Goal: Task Accomplishment & Management: Complete application form

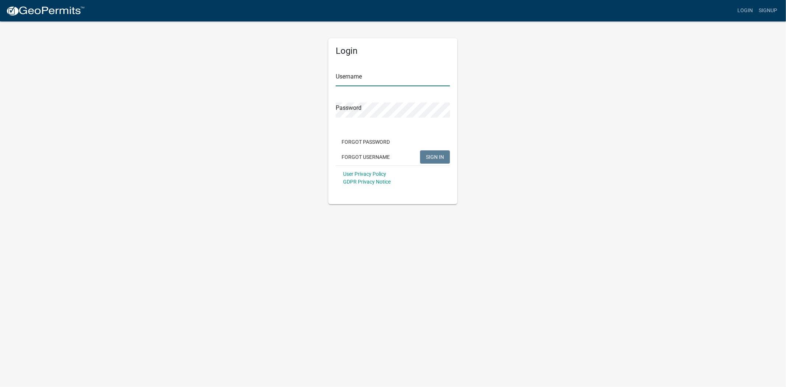
type input "[PERSON_NAME]"
click at [438, 158] on span "SIGN IN" at bounding box center [435, 157] width 18 height 6
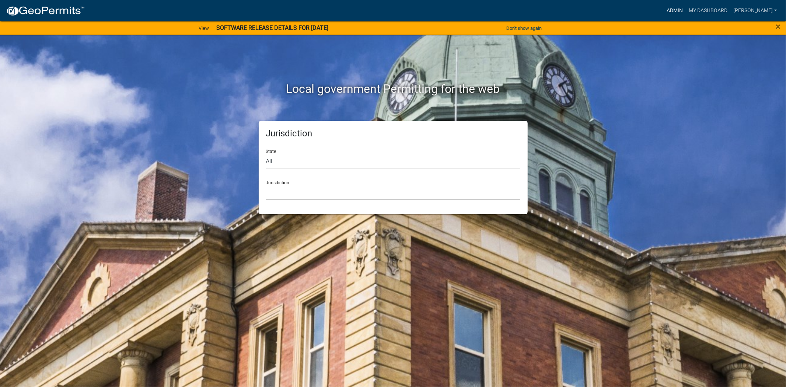
drag, startPoint x: 701, startPoint y: 6, endPoint x: 693, endPoint y: 6, distance: 8.5
click at [686, 6] on link "Admin" at bounding box center [674, 11] width 22 height 14
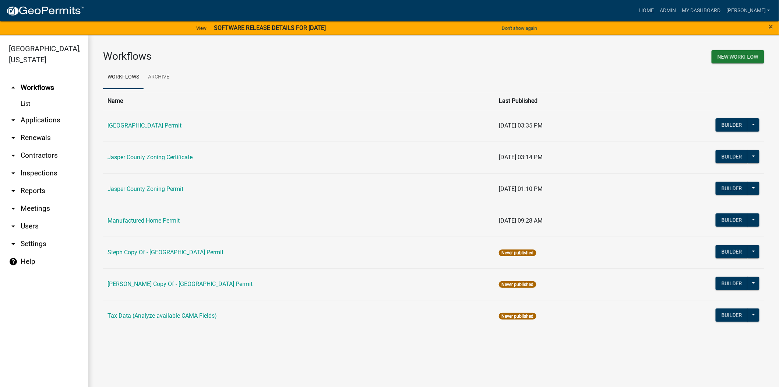
click at [20, 119] on link "arrow_drop_down Applications" at bounding box center [44, 120] width 88 height 18
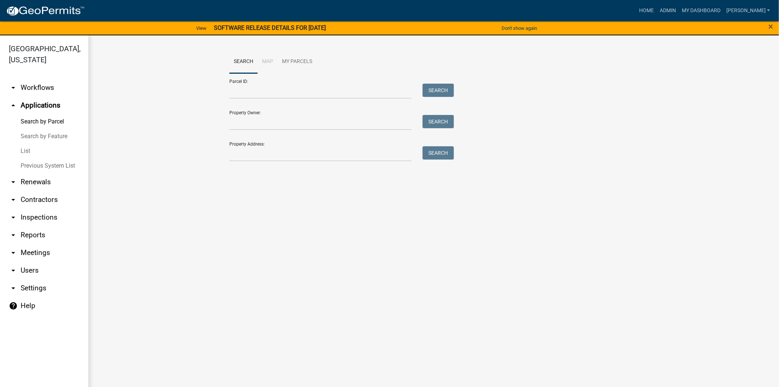
click at [19, 152] on link "List" at bounding box center [44, 151] width 88 height 15
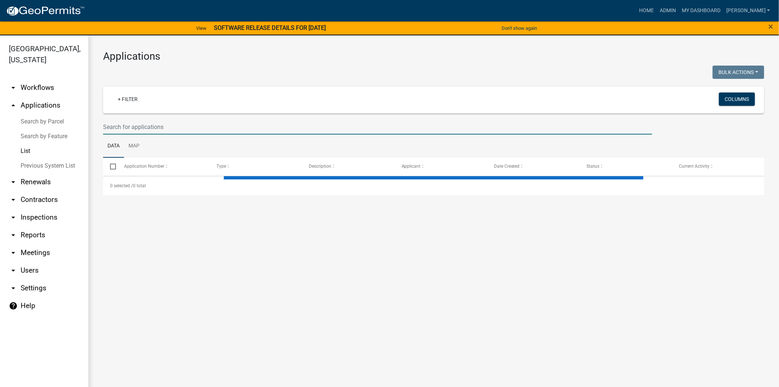
click at [161, 125] on input "text" at bounding box center [378, 126] width 550 height 15
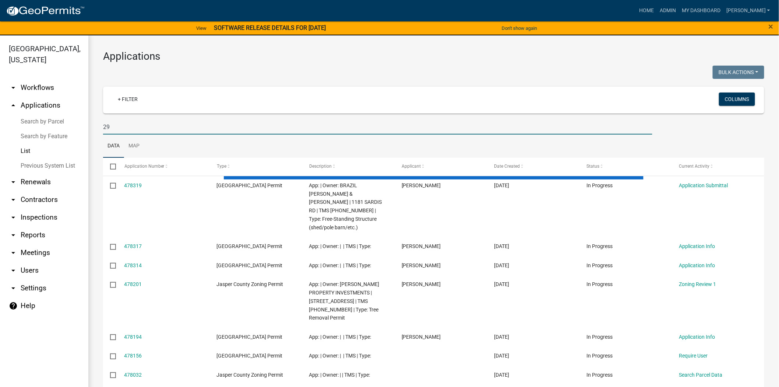
type input "2"
type input "25-137"
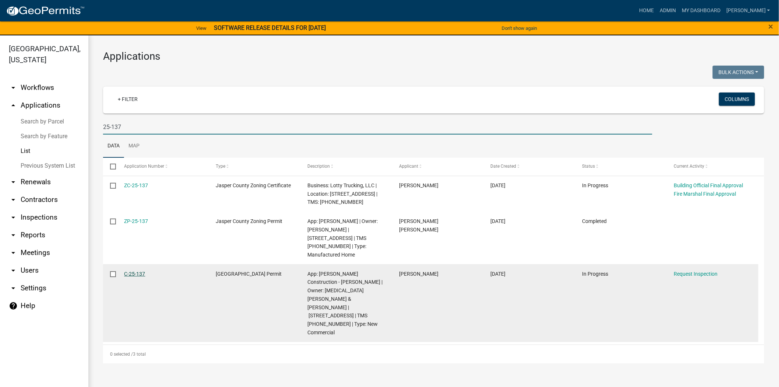
click at [131, 275] on link "C-25-137" at bounding box center [135, 274] width 21 height 6
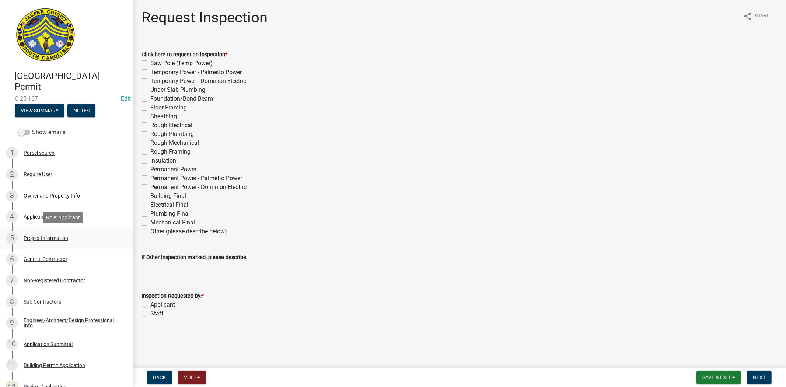
click at [68, 234] on div "5 Project Information" at bounding box center [63, 238] width 115 height 12
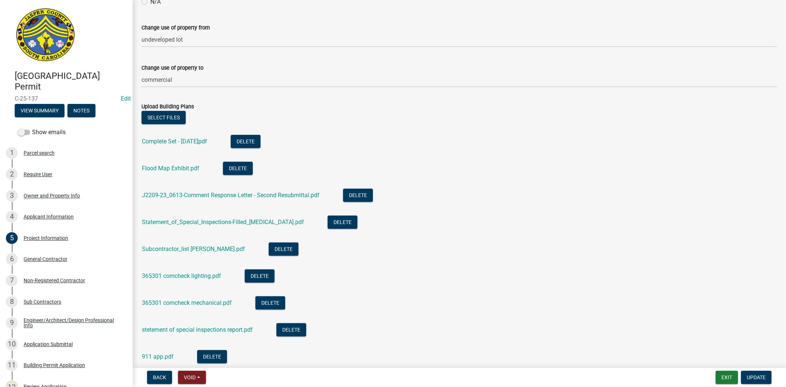
scroll to position [409, 0]
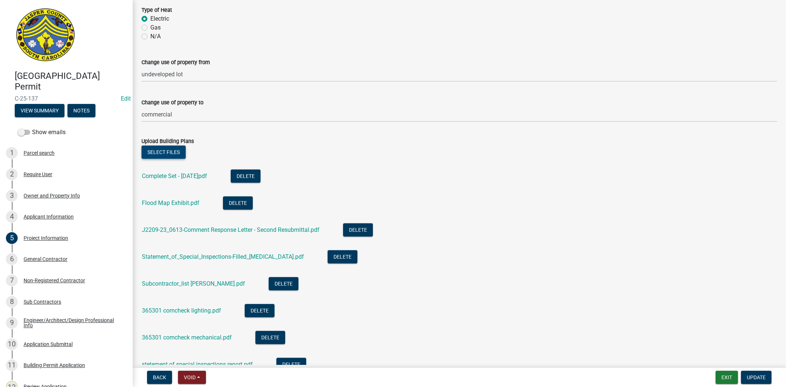
click at [157, 147] on button "Select files" at bounding box center [163, 151] width 44 height 13
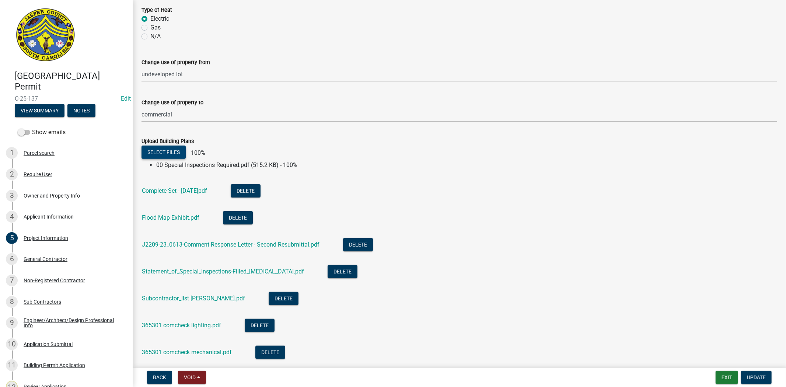
click at [163, 150] on button "Select files" at bounding box center [163, 151] width 44 height 13
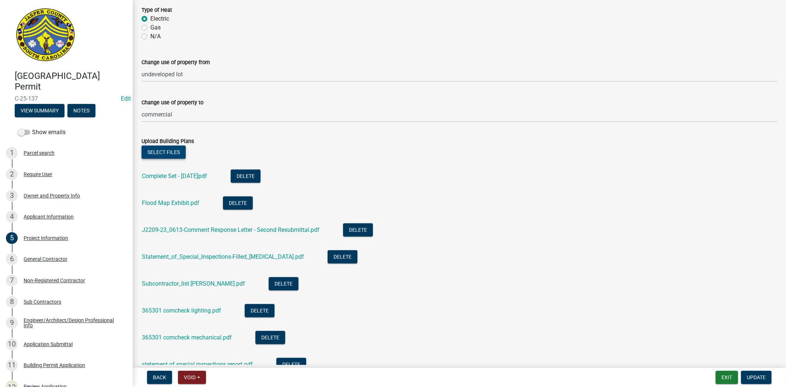
click at [162, 146] on button "Select files" at bounding box center [163, 151] width 44 height 13
click at [168, 155] on button "Select files" at bounding box center [163, 151] width 44 height 13
click at [159, 155] on button "Select files" at bounding box center [163, 151] width 44 height 13
click at [168, 153] on button "Select files" at bounding box center [163, 151] width 44 height 13
click at [164, 148] on button "Select files" at bounding box center [163, 151] width 44 height 13
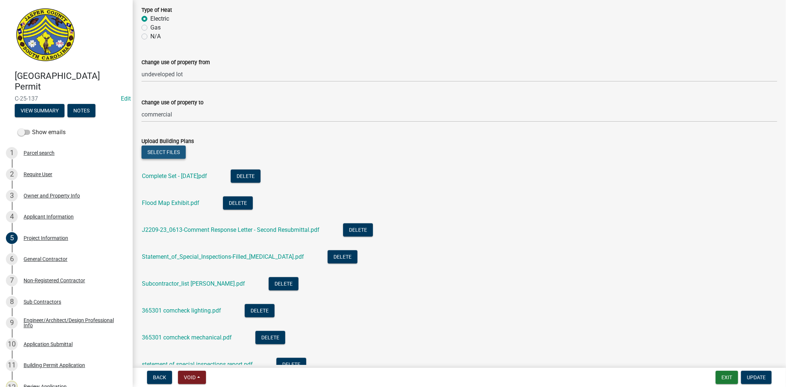
click at [152, 151] on button "Select files" at bounding box center [163, 151] width 44 height 13
click at [172, 152] on button "Select files" at bounding box center [163, 151] width 44 height 13
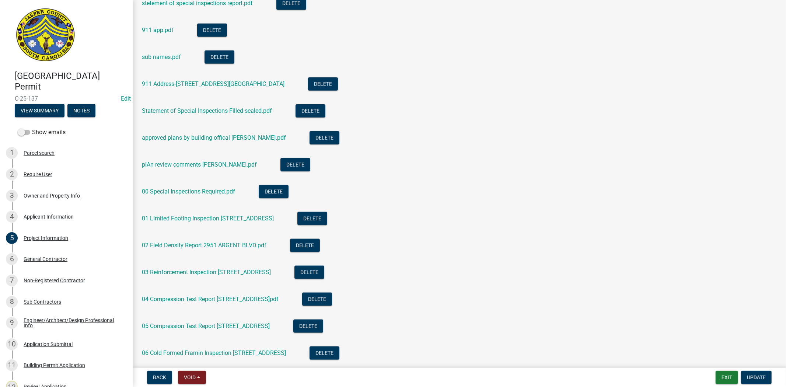
scroll to position [922, 0]
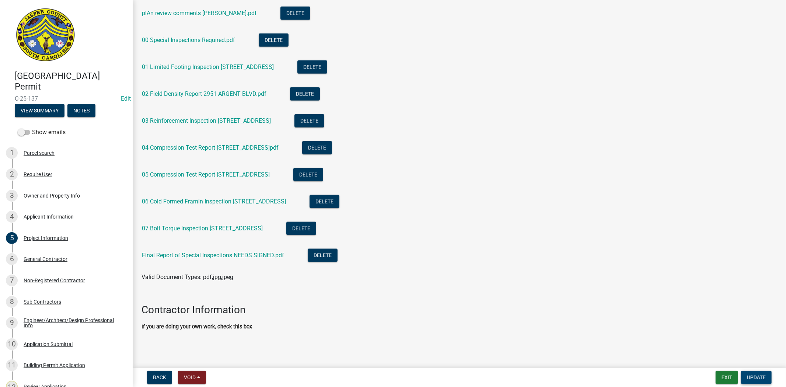
click at [761, 378] on span "Update" at bounding box center [756, 377] width 19 height 6
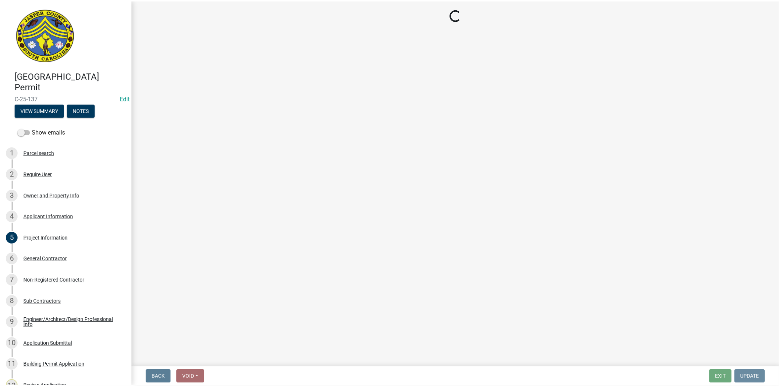
scroll to position [0, 0]
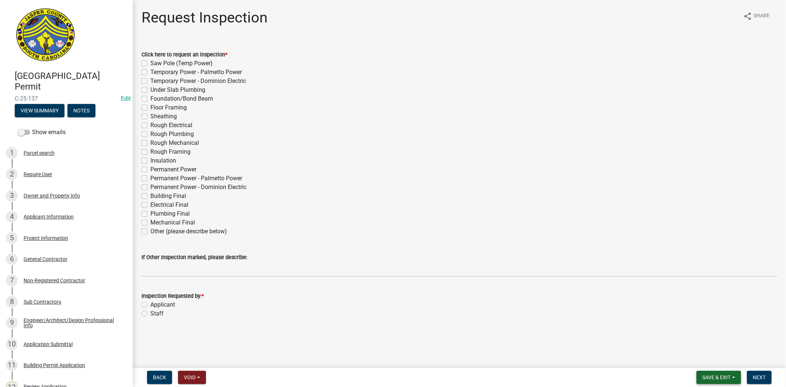
click at [708, 374] on span "Save & Exit" at bounding box center [716, 377] width 28 height 6
click at [702, 360] on button "Save & Exit" at bounding box center [711, 358] width 59 height 18
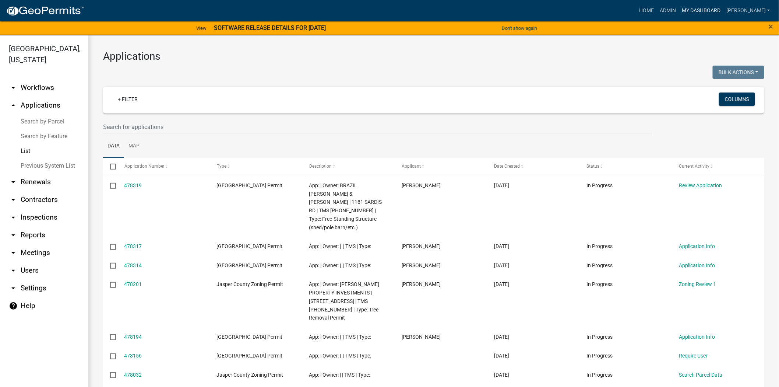
click at [724, 11] on link "My Dashboard" at bounding box center [701, 11] width 45 height 14
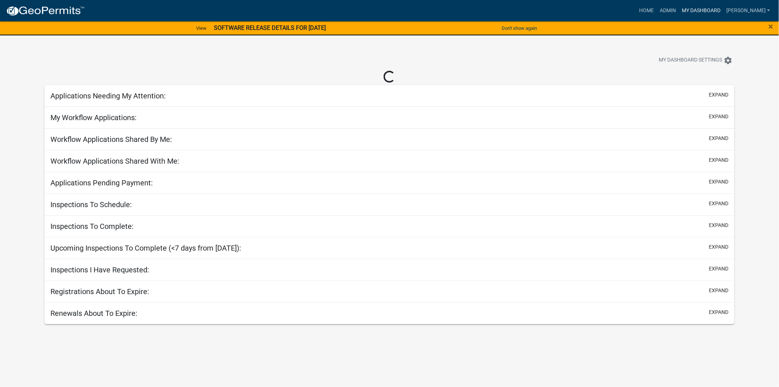
select select "2: 50"
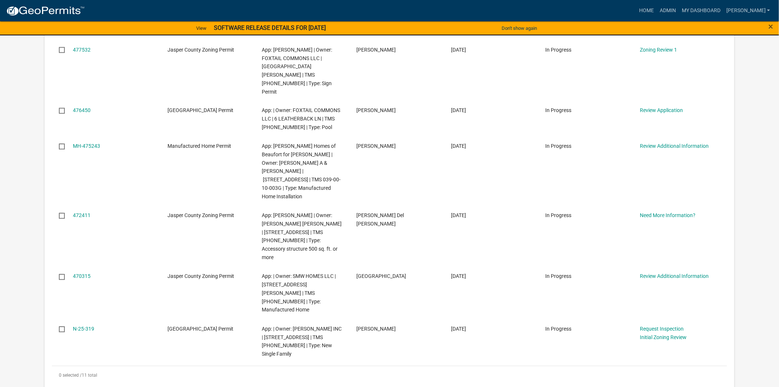
scroll to position [450, 0]
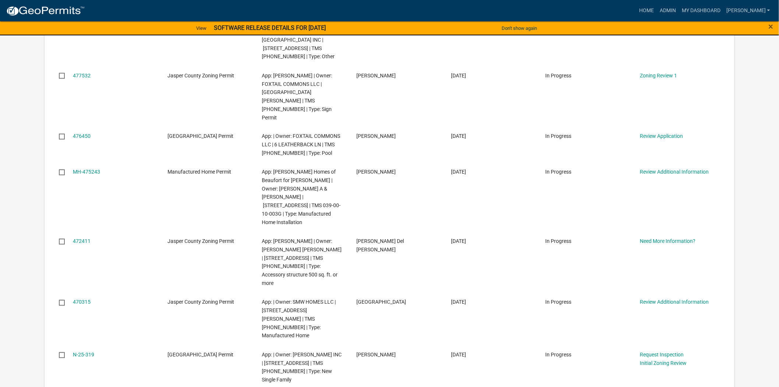
drag, startPoint x: 676, startPoint y: 114, endPoint x: 756, endPoint y: 93, distance: 82.6
click at [756, 93] on app-user-applications "more_horiz Home Admin My Dashboard [PERSON_NAME] Admin Account Logout View SOFT…" at bounding box center [389, 120] width 779 height 1138
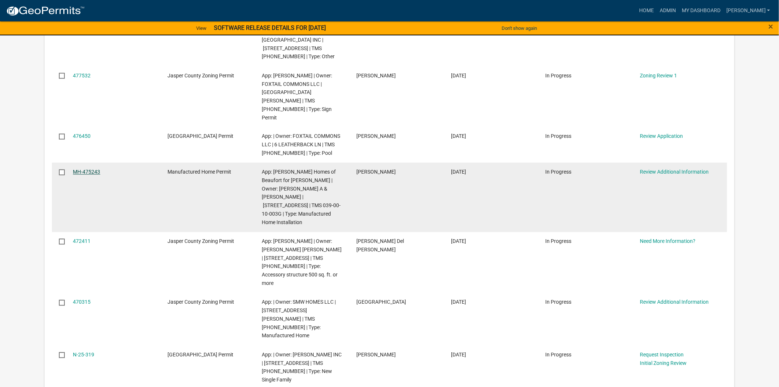
drag, startPoint x: 672, startPoint y: 113, endPoint x: 82, endPoint y: 111, distance: 590.1
click at [82, 169] on link "MH-475243" at bounding box center [86, 172] width 27 height 6
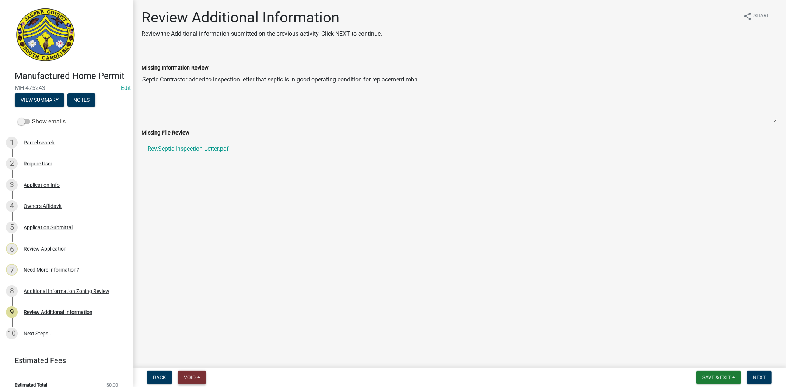
click at [196, 382] on button "Void" at bounding box center [192, 377] width 28 height 13
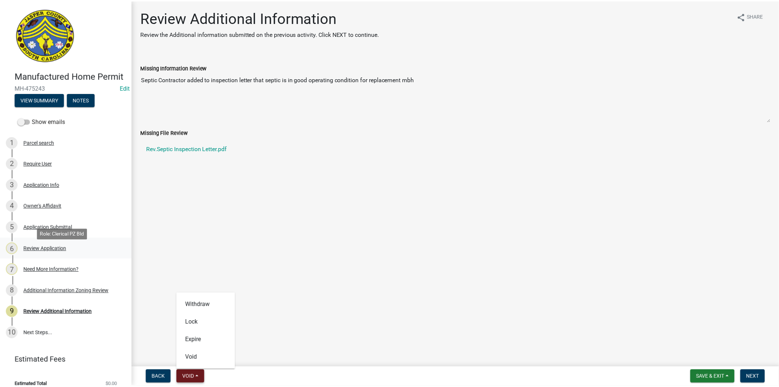
scroll to position [20, 0]
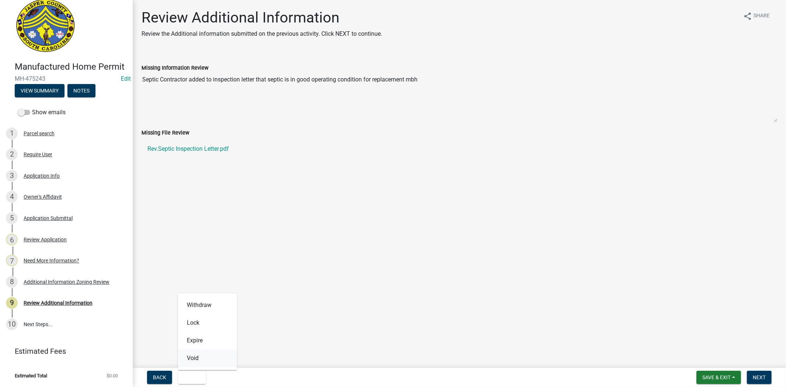
click at [207, 356] on button "Void" at bounding box center [207, 358] width 59 height 18
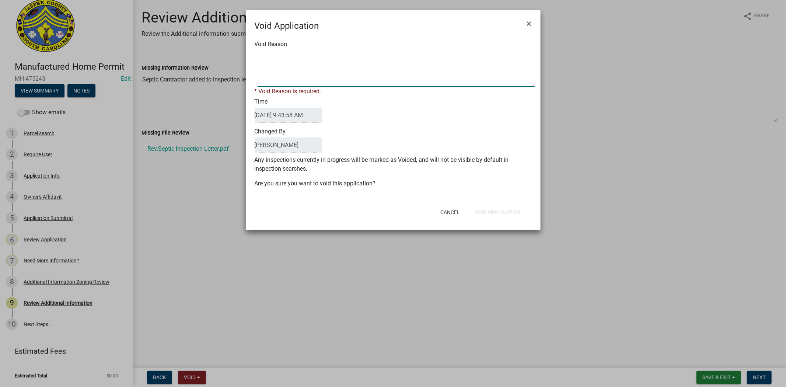
click at [276, 54] on textarea "Void Reason" at bounding box center [395, 68] width 277 height 37
click at [280, 57] on textarea "Void Reason" at bounding box center [395, 68] width 277 height 37
click at [297, 58] on textarea "Void Reason" at bounding box center [395, 68] width 277 height 37
type textarea "to many homes on property"
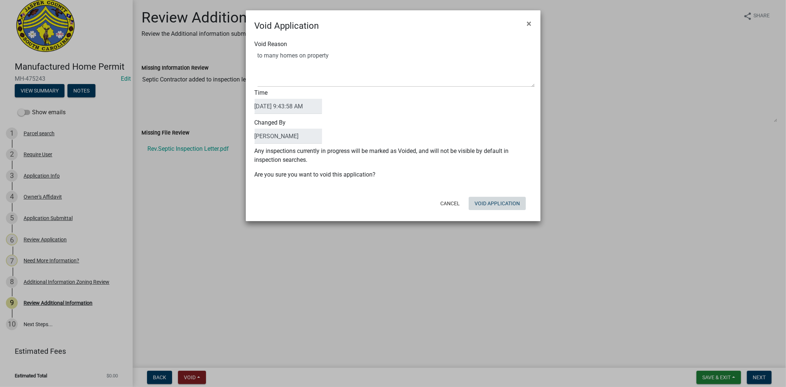
click at [493, 209] on button "Void Application" at bounding box center [497, 203] width 57 height 13
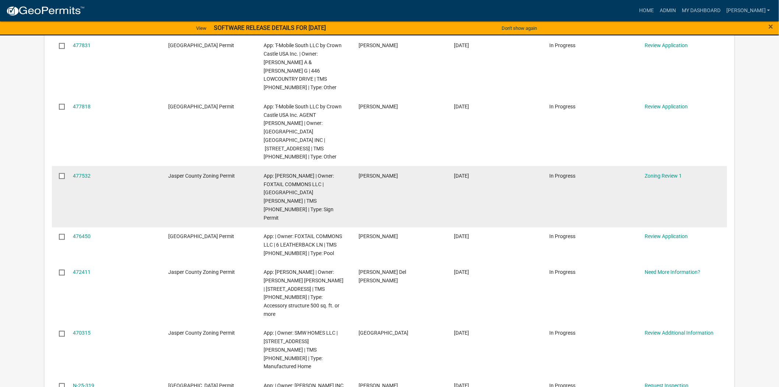
scroll to position [368, 0]
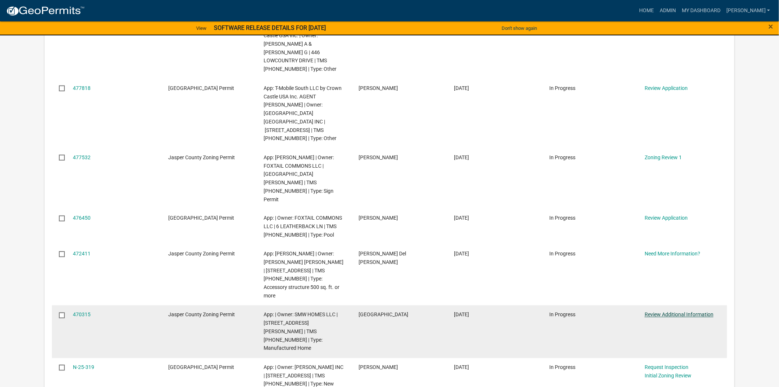
click at [650, 312] on link "Review Additional Information" at bounding box center [679, 315] width 69 height 6
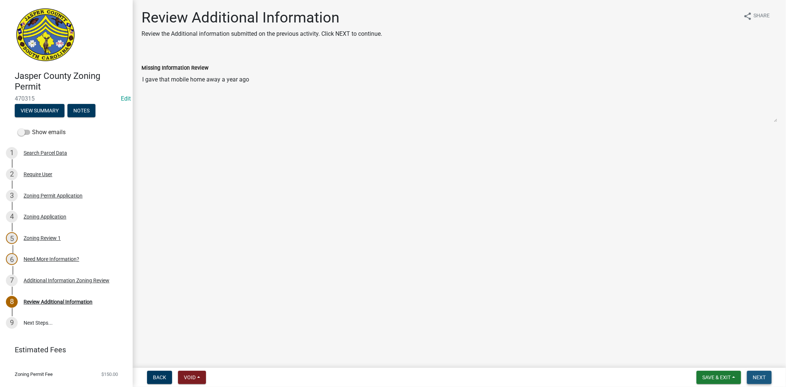
click at [764, 378] on span "Next" at bounding box center [759, 377] width 13 height 6
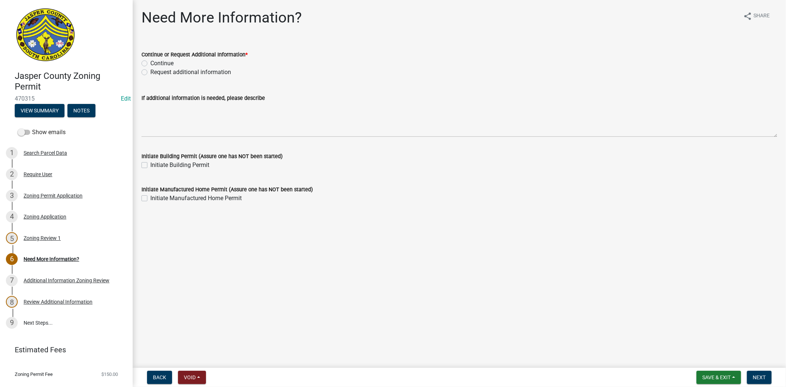
click at [150, 72] on label "Request additional information" at bounding box center [190, 72] width 81 height 9
click at [150, 72] on input "Request additional information" at bounding box center [152, 70] width 5 height 5
radio input "true"
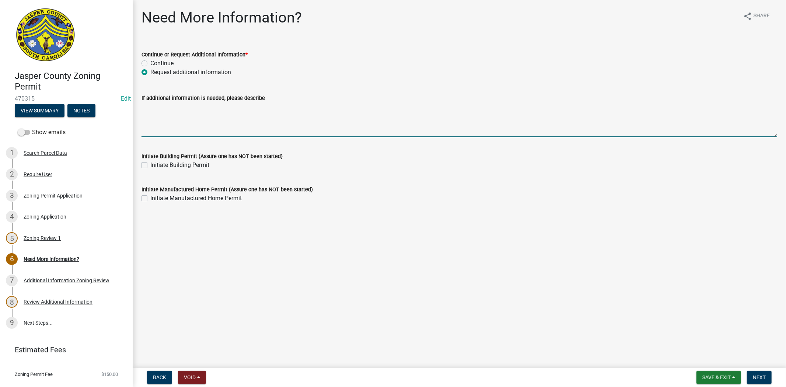
click at [159, 115] on textarea "If additional information is needed, please describe" at bounding box center [458, 119] width 635 height 35
type textarea "can you please provide a moving permit"
click at [757, 379] on span "Next" at bounding box center [759, 377] width 13 height 6
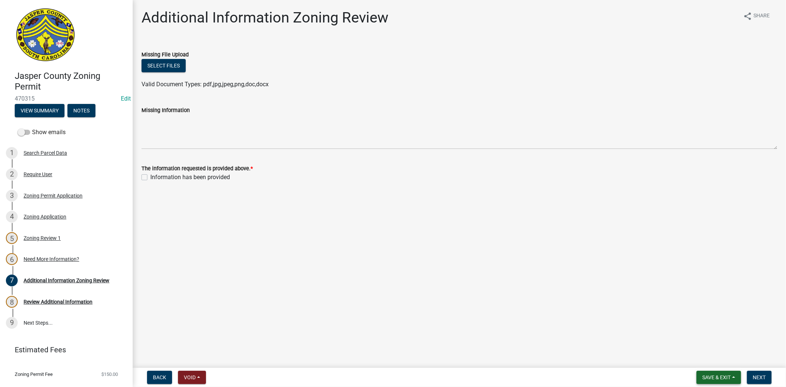
click at [715, 372] on button "Save & Exit" at bounding box center [718, 377] width 45 height 13
click at [705, 355] on button "Save & Exit" at bounding box center [711, 358] width 59 height 18
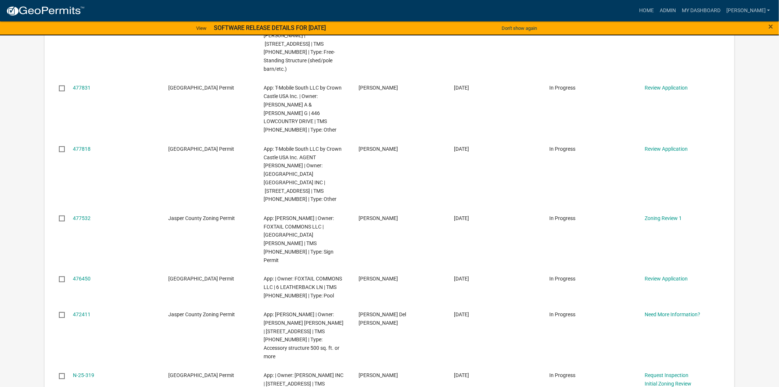
scroll to position [327, 0]
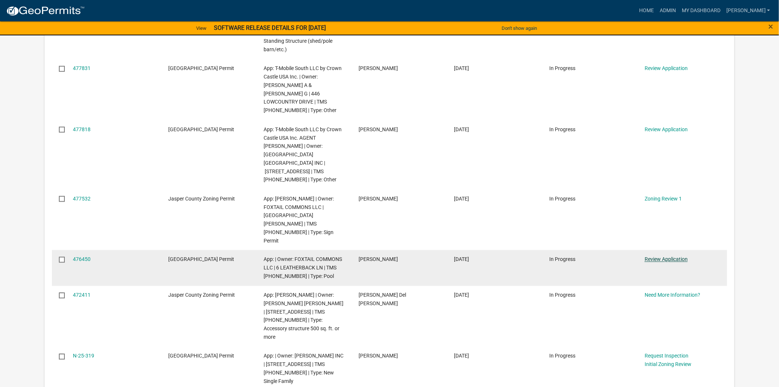
click at [662, 256] on link "Review Application" at bounding box center [666, 259] width 43 height 6
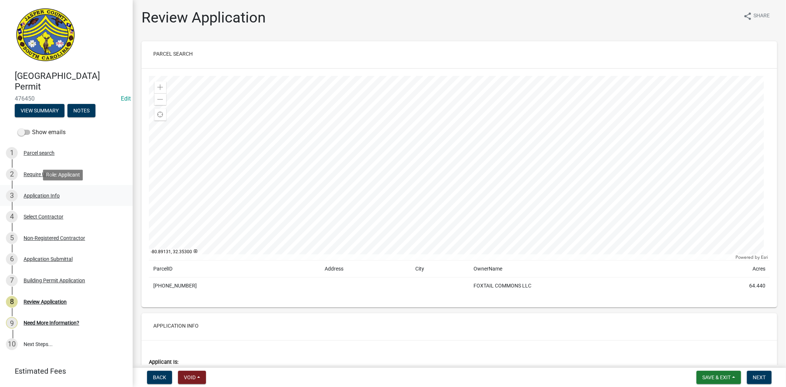
click at [31, 188] on link "3 Application Info" at bounding box center [66, 195] width 133 height 21
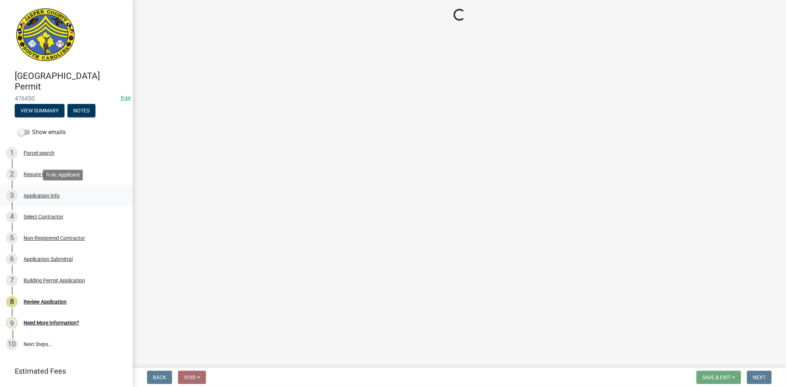
select select "11c75861-9ec4-4c30-88de-90992eda9933"
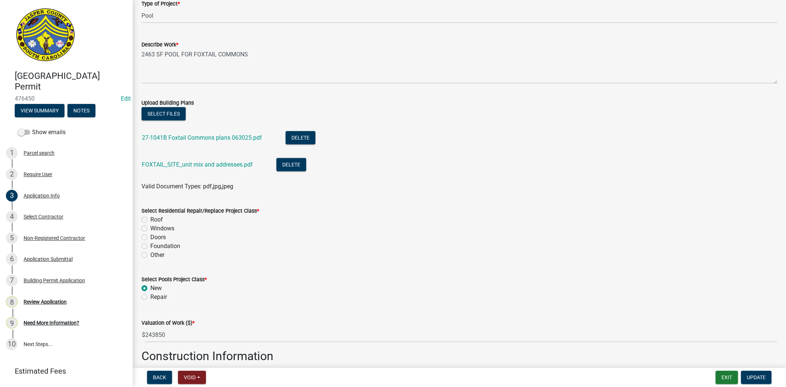
scroll to position [859, 0]
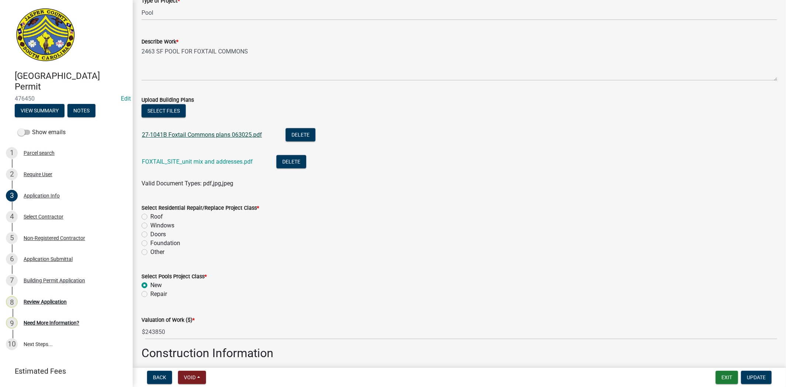
click at [198, 134] on link "27-1041B Foxtail Commons plans 063025.pdf" at bounding box center [202, 134] width 120 height 7
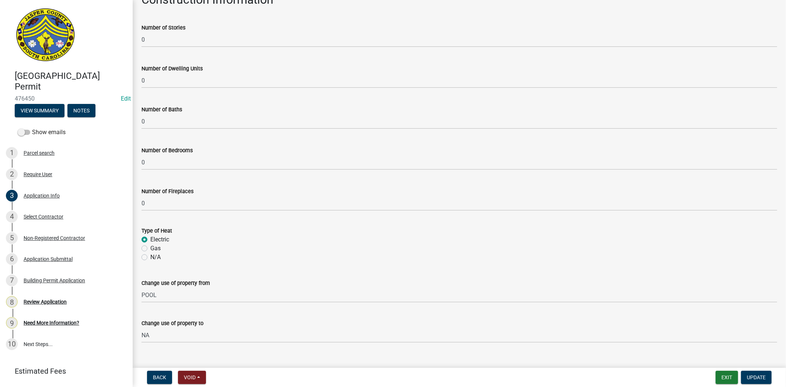
scroll to position [1224, 0]
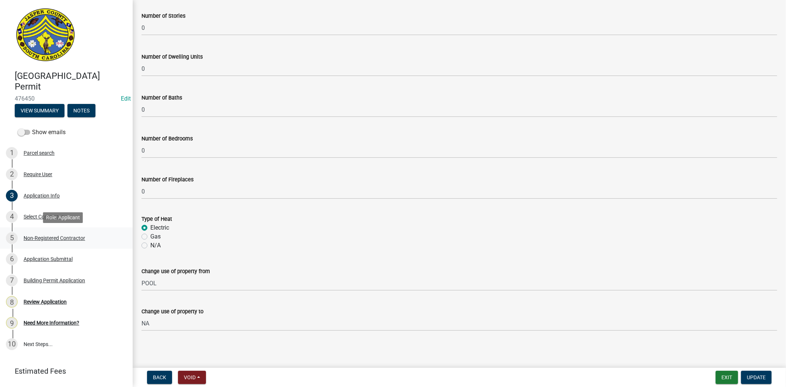
click at [31, 236] on div "Non-Registered Contractor" at bounding box center [55, 237] width 62 height 5
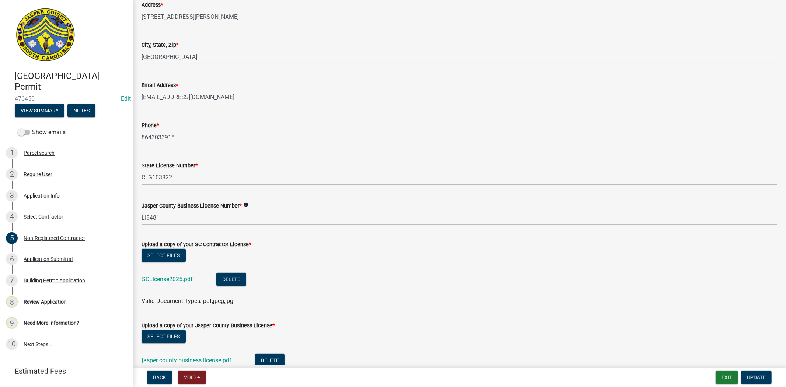
scroll to position [204, 0]
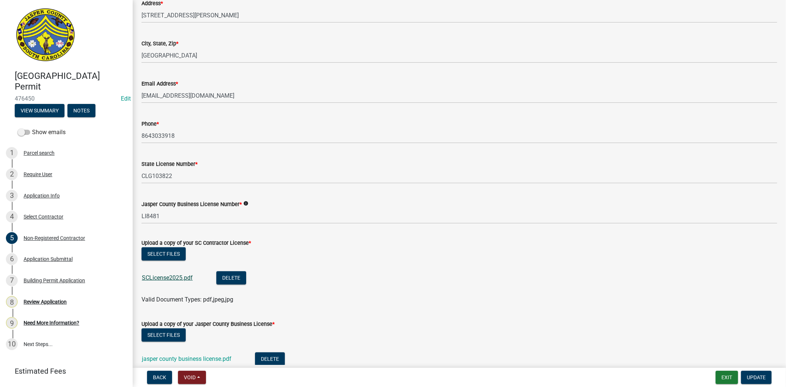
click at [165, 280] on link "SCLicense2025.pdf" at bounding box center [167, 277] width 51 height 7
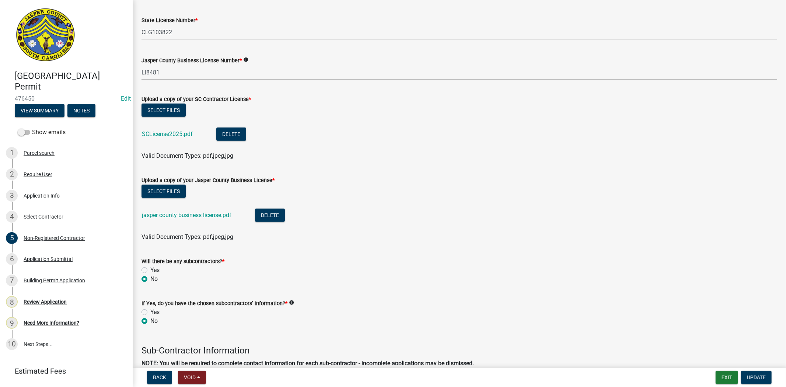
scroll to position [368, 0]
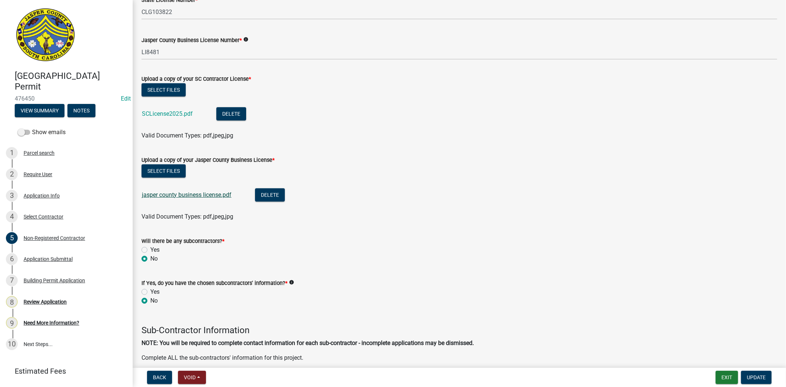
click at [207, 196] on link "jasper county business license.pdf" at bounding box center [187, 194] width 90 height 7
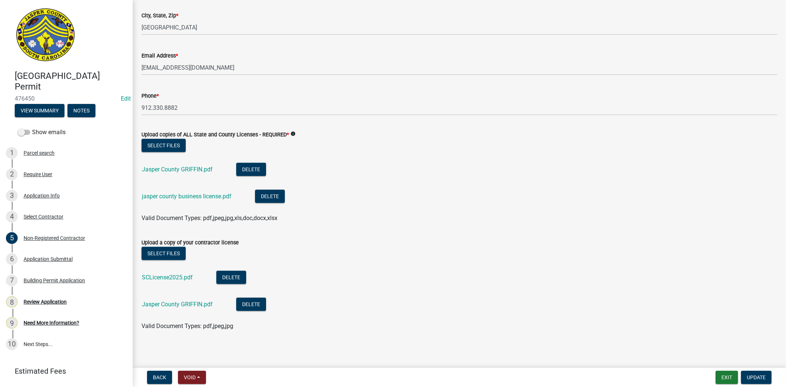
scroll to position [928, 0]
click at [152, 163] on div "Jasper County GRIFFIN.pdf" at bounding box center [183, 169] width 83 height 15
click at [152, 172] on div "Jasper County GRIFFIN.pdf" at bounding box center [183, 169] width 83 height 15
click at [154, 170] on link "Jasper County GRIFFIN.pdf" at bounding box center [177, 168] width 71 height 7
click at [152, 198] on link "jasper county business license.pdf" at bounding box center [187, 195] width 90 height 7
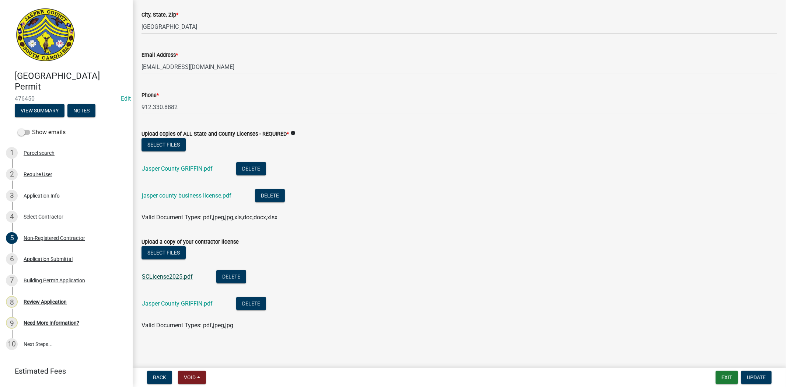
click at [175, 275] on link "SCLicense2025.pdf" at bounding box center [167, 276] width 51 height 7
click at [158, 303] on link "Jasper County GRIFFIN.pdf" at bounding box center [177, 303] width 71 height 7
click at [61, 255] on div "6 Application Submittal" at bounding box center [63, 259] width 115 height 12
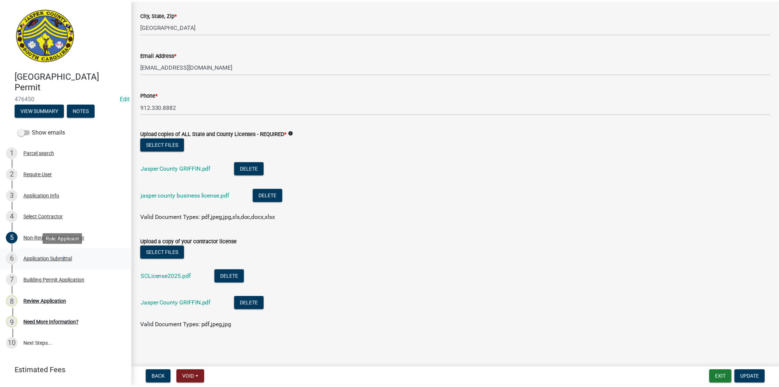
scroll to position [0, 0]
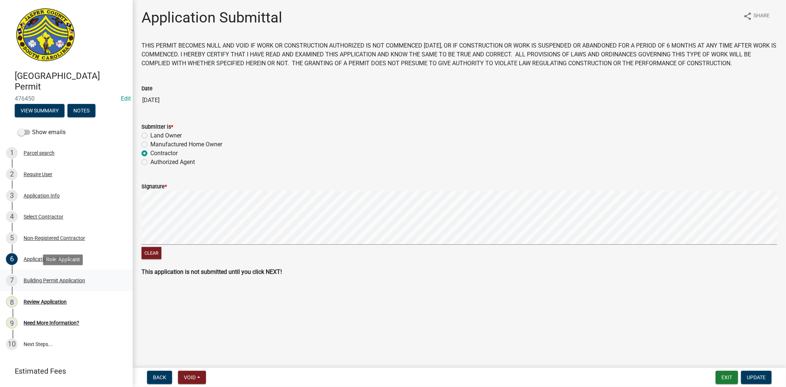
click at [74, 290] on link "7 Building Permit Application" at bounding box center [66, 280] width 133 height 21
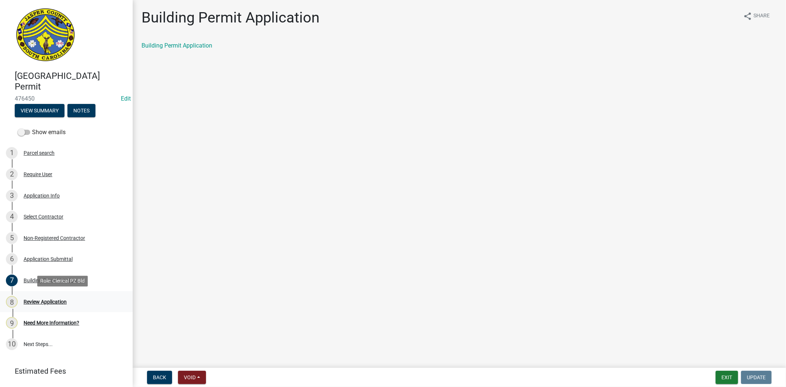
click at [52, 301] on div "Review Application" at bounding box center [45, 301] width 43 height 5
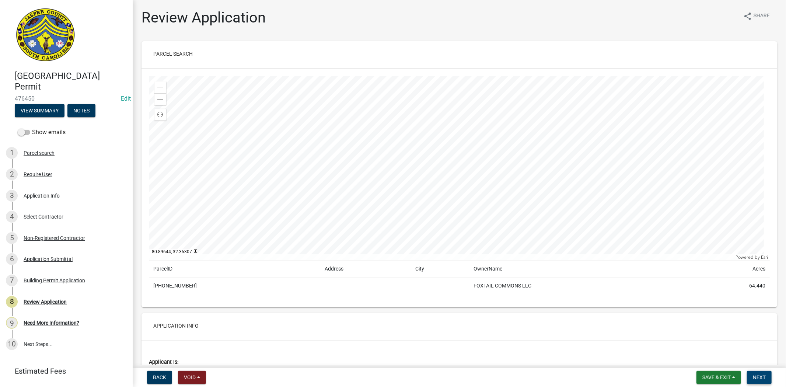
click at [764, 374] on span "Next" at bounding box center [759, 377] width 13 height 6
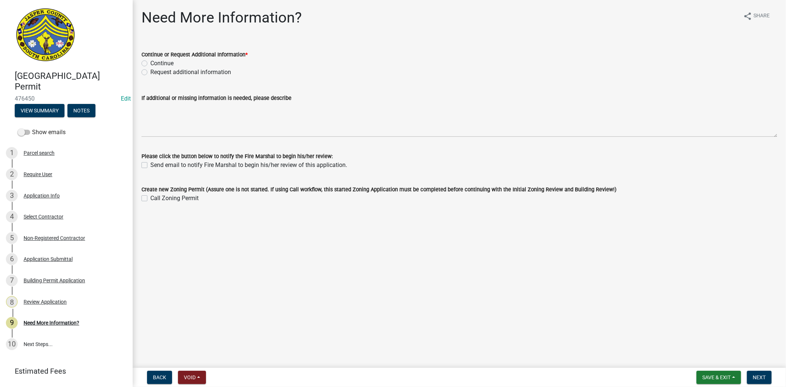
click at [150, 73] on label "Request additional information" at bounding box center [190, 72] width 81 height 9
click at [150, 73] on input "Request additional information" at bounding box center [152, 70] width 5 height 5
radio input "true"
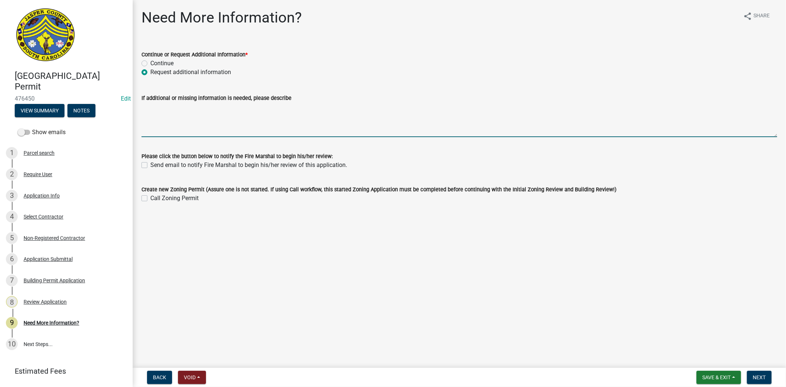
click at [163, 116] on textarea "If additional or missing information is needed, please describe" at bounding box center [458, 119] width 635 height 35
type textarea "g"
type textarea "currently waiting for building official to review plans"
click at [759, 376] on span "Next" at bounding box center [759, 377] width 13 height 6
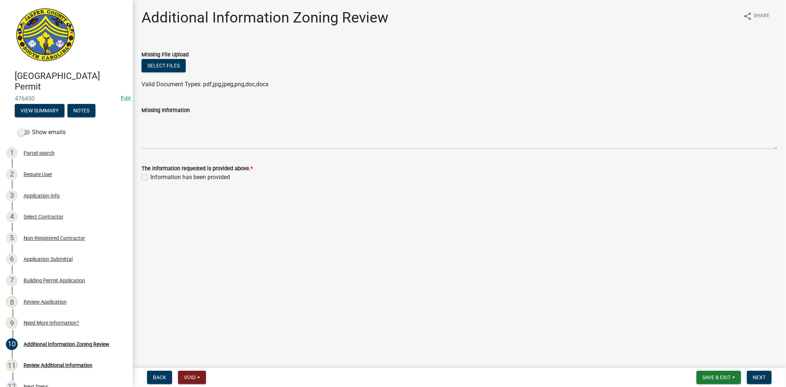
click at [600, 318] on main "Additional Information Zoning Review share Share Missing File Upload Select fil…" at bounding box center [459, 182] width 653 height 365
click at [705, 376] on span "Save & Exit" at bounding box center [716, 377] width 28 height 6
click at [698, 358] on button "Save & Exit" at bounding box center [711, 358] width 59 height 18
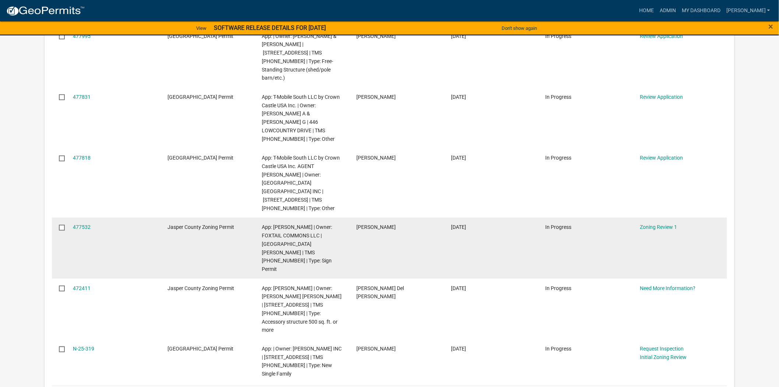
scroll to position [286, 0]
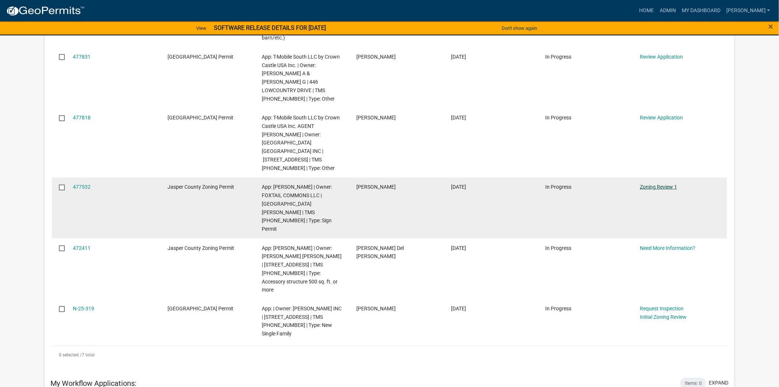
click at [648, 184] on link "Zoning Review 1" at bounding box center [658, 187] width 37 height 6
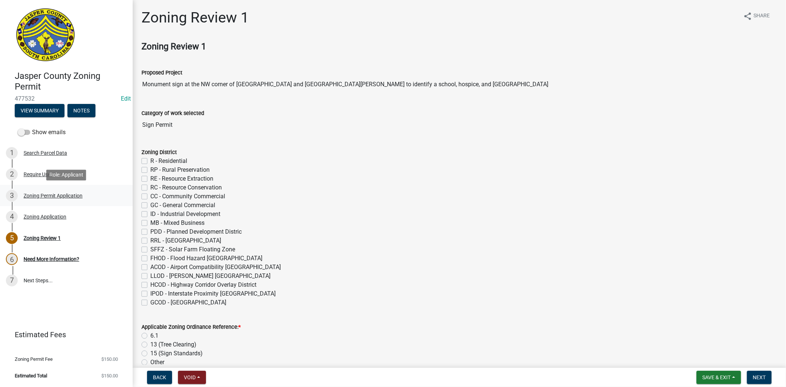
click at [39, 199] on div "3 Zoning Permit Application" at bounding box center [63, 196] width 115 height 12
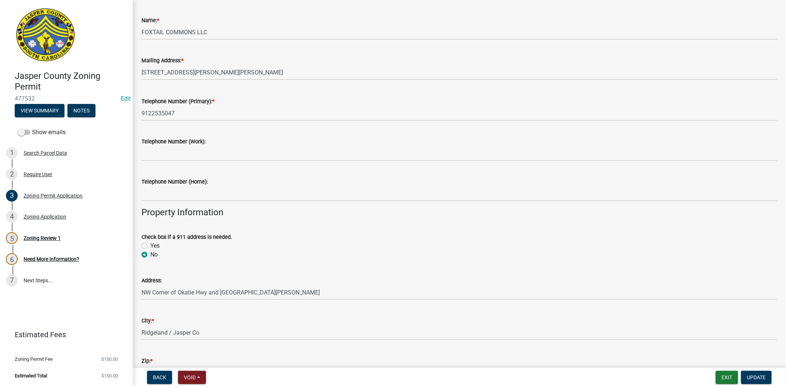
scroll to position [77, 0]
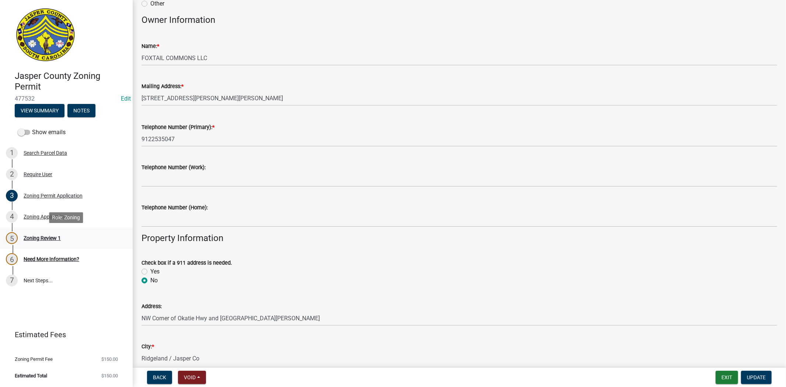
click at [91, 244] on link "5 Zoning Review 1" at bounding box center [66, 237] width 133 height 21
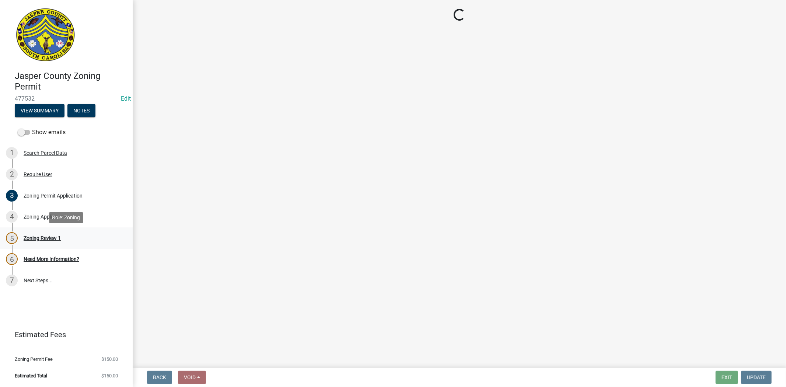
scroll to position [0, 0]
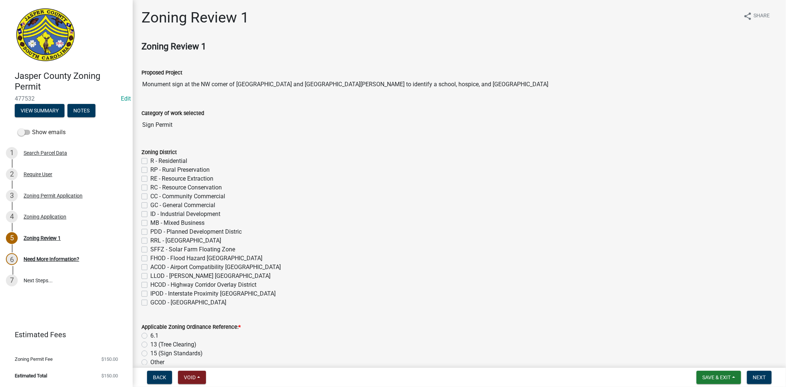
click at [150, 234] on label "PDD - Planned Development Distric" at bounding box center [195, 231] width 91 height 9
click at [150, 232] on input "PDD - Planned Development Distric" at bounding box center [152, 229] width 5 height 5
checkbox input "true"
checkbox input "false"
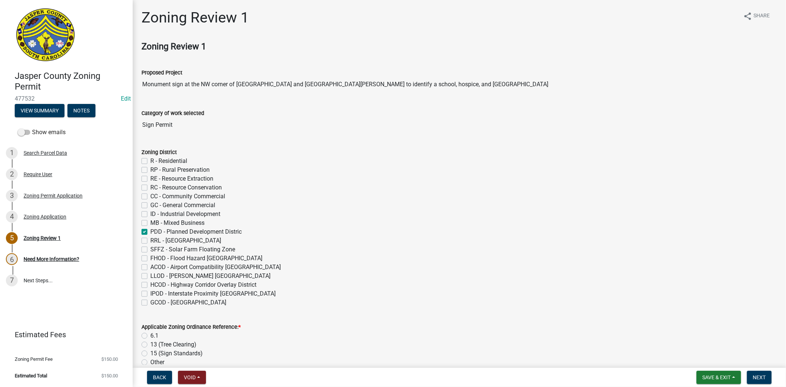
checkbox input "false"
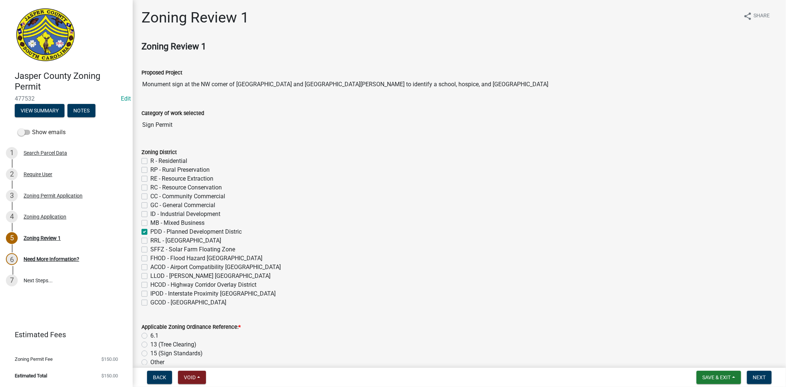
checkbox input "false"
checkbox input "true"
checkbox input "false"
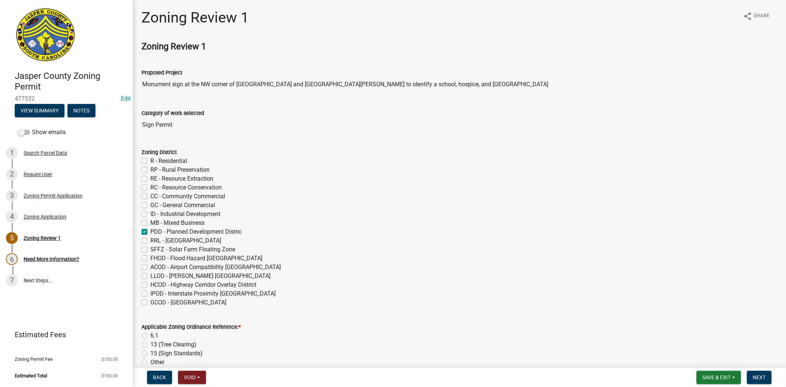
checkbox input "false"
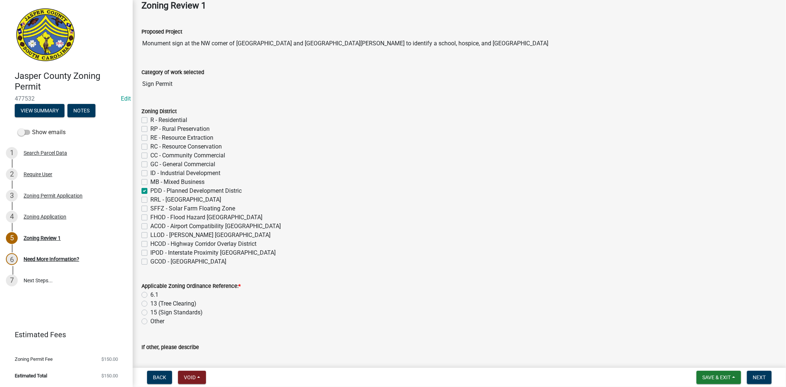
scroll to position [204, 0]
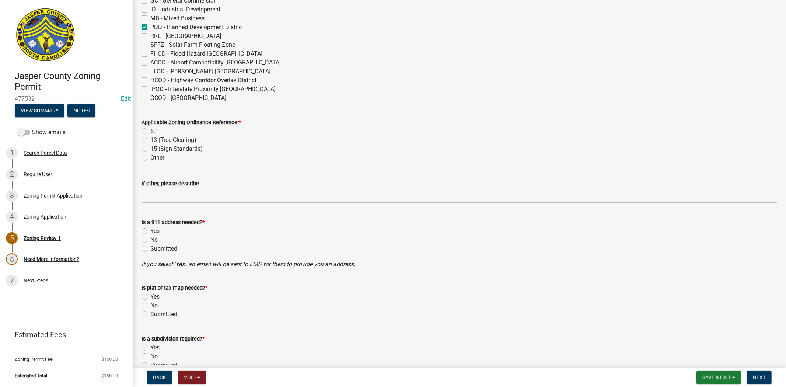
click at [150, 131] on label "6.1" at bounding box center [154, 131] width 8 height 9
click at [150, 131] on input "6.1" at bounding box center [152, 129] width 5 height 5
radio input "true"
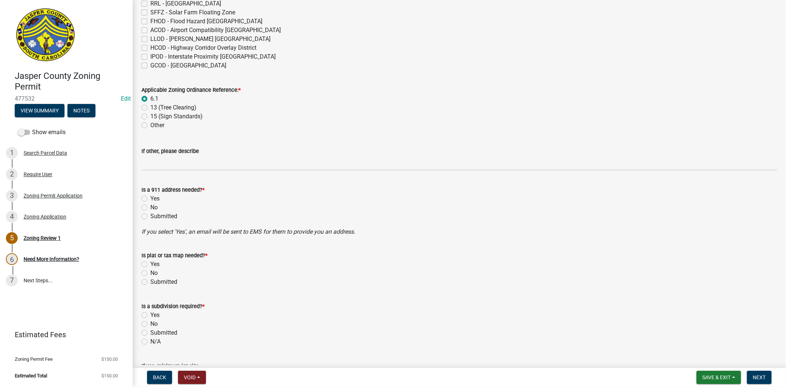
scroll to position [327, 0]
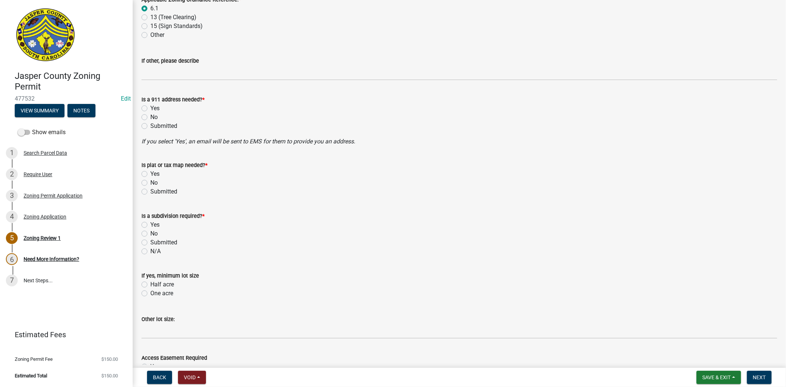
click at [150, 117] on label "No" at bounding box center [153, 117] width 7 height 9
click at [150, 117] on input "No" at bounding box center [152, 115] width 5 height 5
radio input "true"
click at [150, 183] on label "No" at bounding box center [153, 182] width 7 height 9
click at [150, 183] on input "No" at bounding box center [152, 180] width 5 height 5
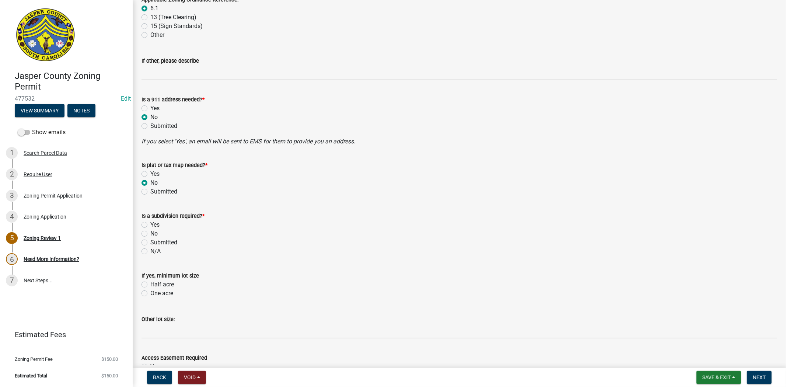
radio input "true"
click at [150, 233] on label "No" at bounding box center [153, 233] width 7 height 9
click at [150, 233] on input "No" at bounding box center [152, 231] width 5 height 5
radio input "true"
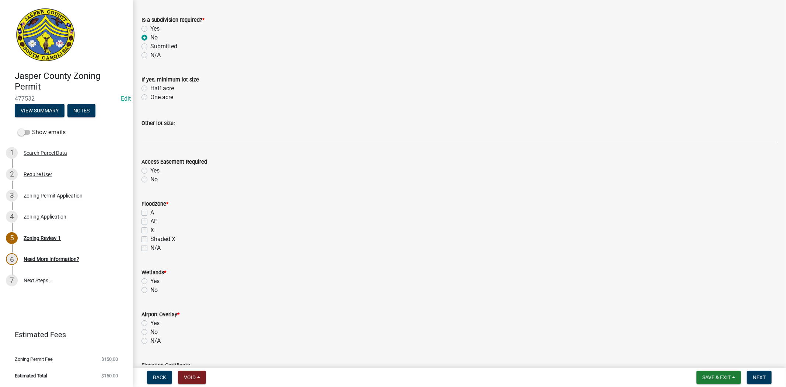
scroll to position [532, 0]
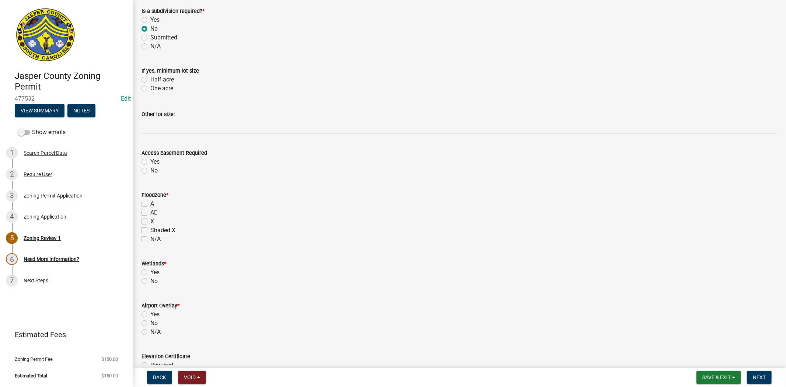
click at [150, 170] on label "No" at bounding box center [153, 170] width 7 height 9
click at [150, 170] on input "No" at bounding box center [152, 168] width 5 height 5
radio input "true"
click at [150, 214] on label "AE" at bounding box center [153, 212] width 7 height 9
click at [150, 213] on input "AE" at bounding box center [152, 210] width 5 height 5
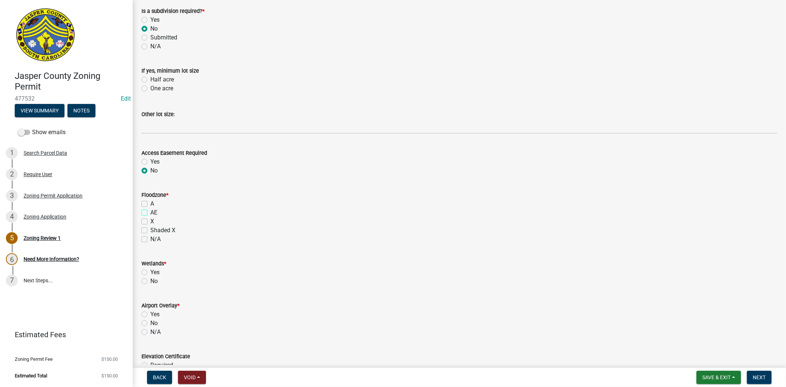
checkbox input "true"
checkbox input "false"
checkbox input "true"
checkbox input "false"
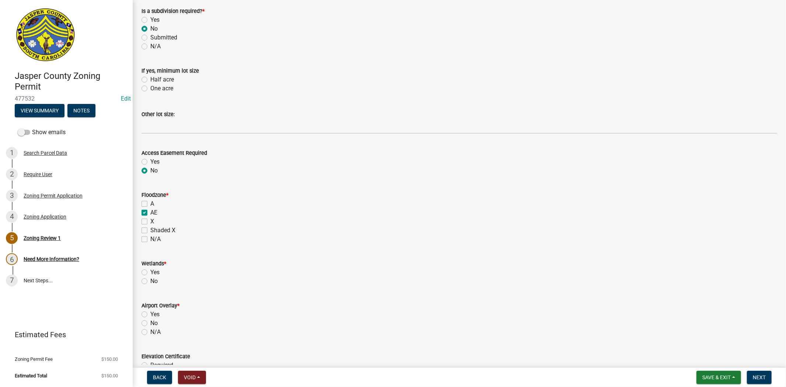
checkbox input "false"
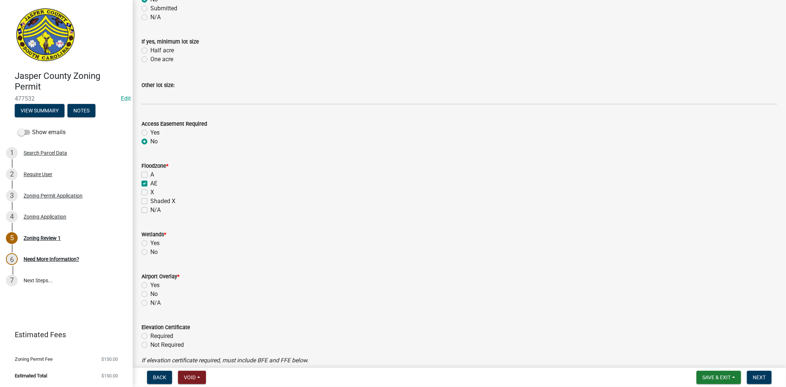
scroll to position [655, 0]
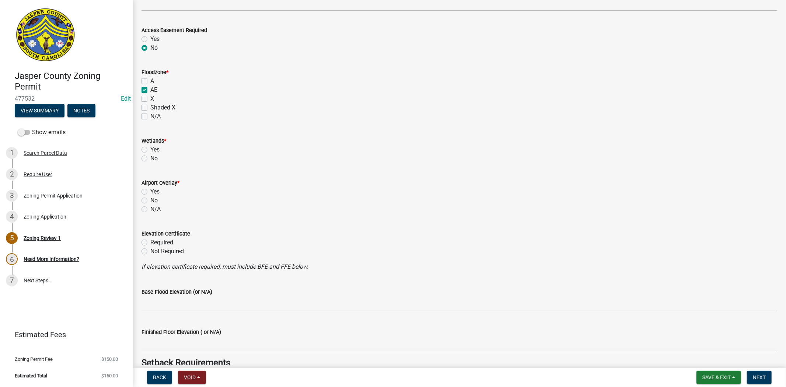
click at [150, 157] on label "No" at bounding box center [153, 158] width 7 height 9
click at [150, 157] on input "No" at bounding box center [152, 156] width 5 height 5
radio input "true"
click at [150, 97] on label "X" at bounding box center [152, 98] width 4 height 9
click at [150, 97] on input "X" at bounding box center [152, 96] width 5 height 5
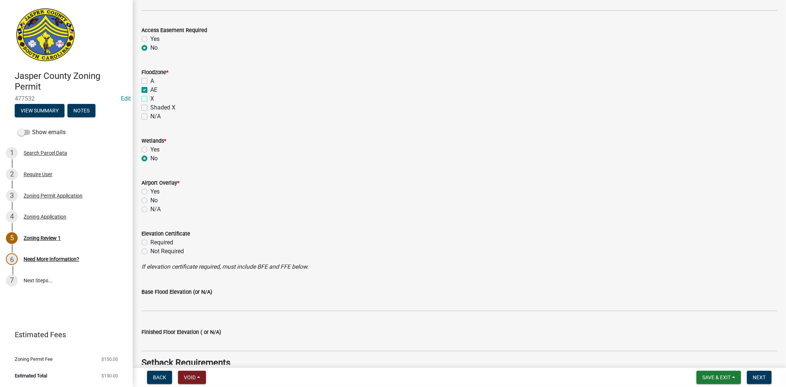
checkbox input "true"
checkbox input "false"
checkbox input "true"
checkbox input "false"
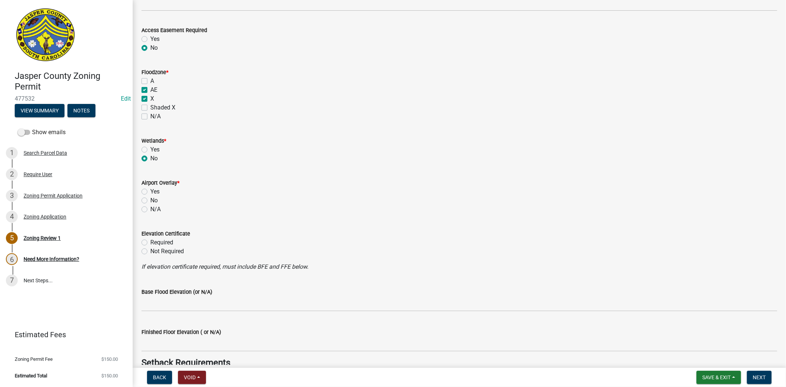
checkbox input "false"
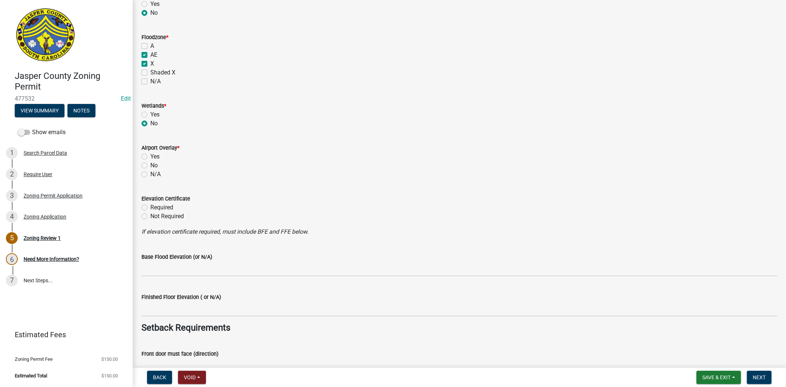
scroll to position [778, 0]
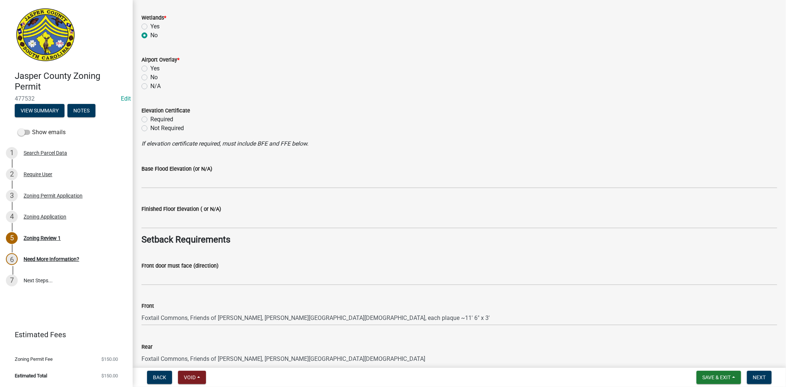
click at [150, 77] on label "No" at bounding box center [153, 77] width 7 height 9
click at [150, 77] on input "No" at bounding box center [152, 75] width 5 height 5
radio input "true"
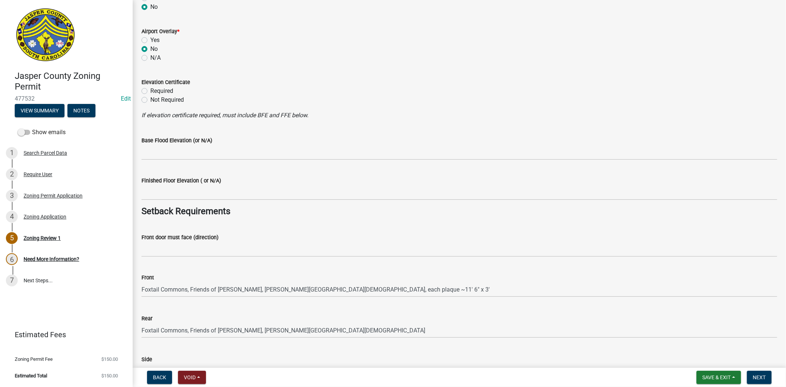
scroll to position [818, 0]
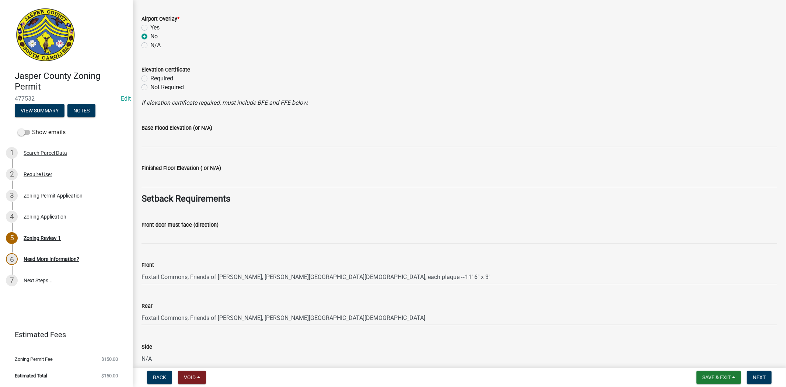
click at [150, 88] on label "Not Required" at bounding box center [167, 87] width 34 height 9
click at [150, 88] on input "Not Required" at bounding box center [152, 85] width 5 height 5
radio input "true"
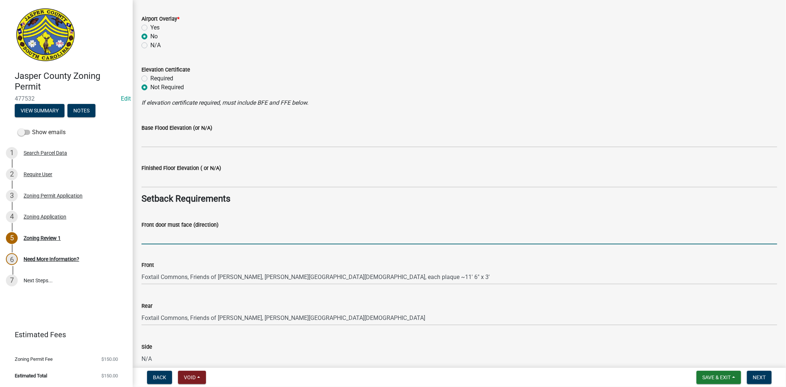
click at [195, 238] on input "Front door must face (direction)" at bounding box center [458, 236] width 635 height 15
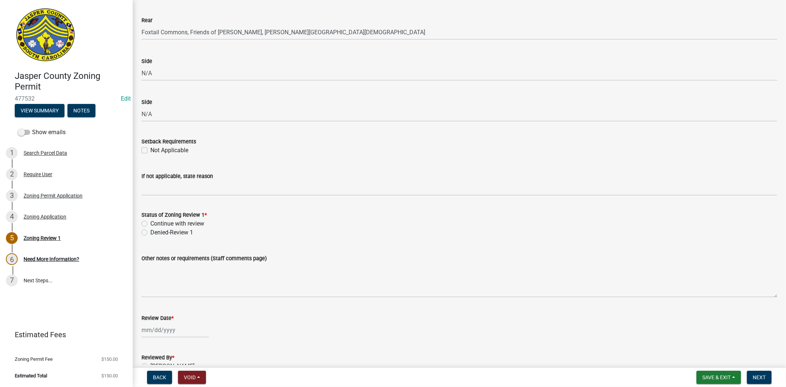
scroll to position [1105, 0]
type input "N/A"
click at [150, 224] on label "Continue with review" at bounding box center [177, 222] width 54 height 9
click at [150, 223] on input "Continue with review" at bounding box center [152, 220] width 5 height 5
radio input "true"
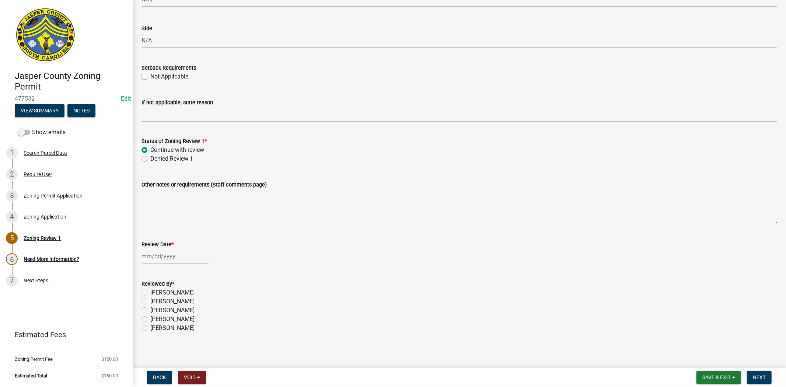
scroll to position [1181, 0]
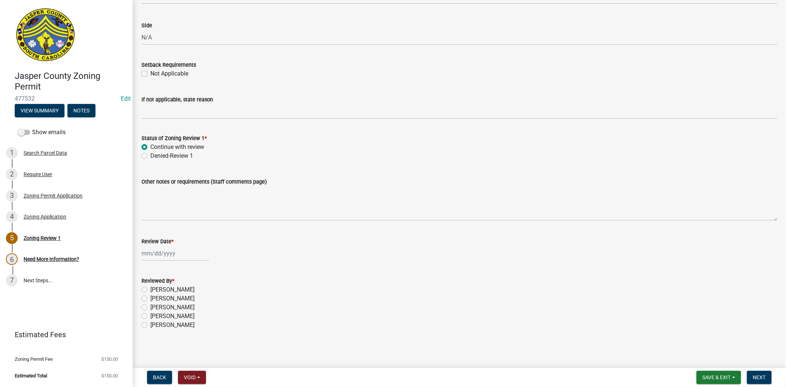
select select "9"
select select "2025"
click at [161, 248] on div "[PERSON_NAME] Feb Mar Apr [PERSON_NAME][DATE] Oct Nov [DATE] 1526 1527 1528 152…" at bounding box center [174, 253] width 67 height 15
click at [151, 312] on div "15" at bounding box center [149, 316] width 12 height 12
type input "[DATE]"
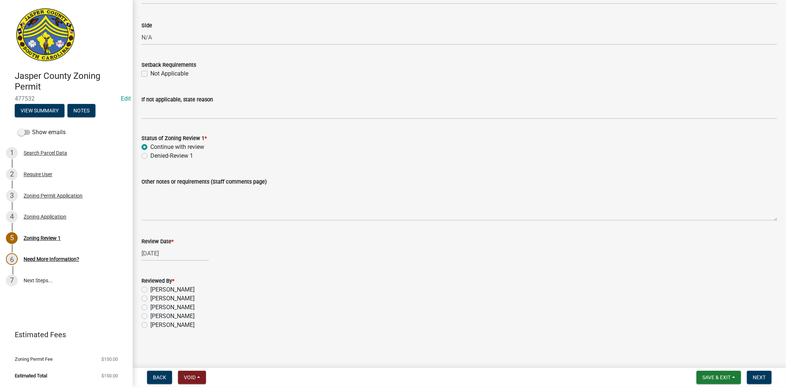
click at [150, 290] on label "[PERSON_NAME]" at bounding box center [172, 289] width 44 height 9
click at [150, 290] on input "[PERSON_NAME]" at bounding box center [152, 287] width 5 height 5
radio input "true"
click at [761, 374] on span "Next" at bounding box center [759, 377] width 13 height 6
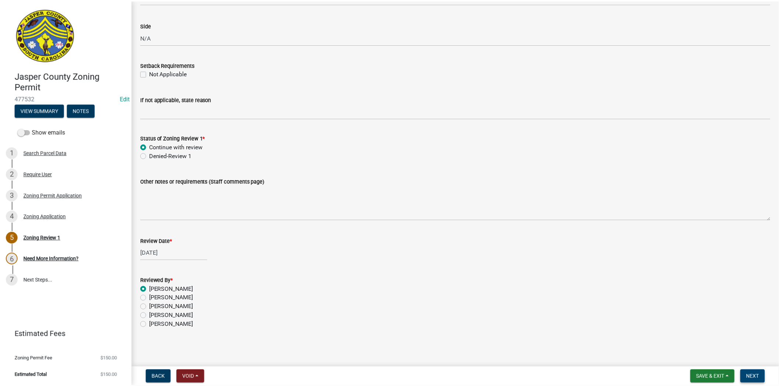
scroll to position [0, 0]
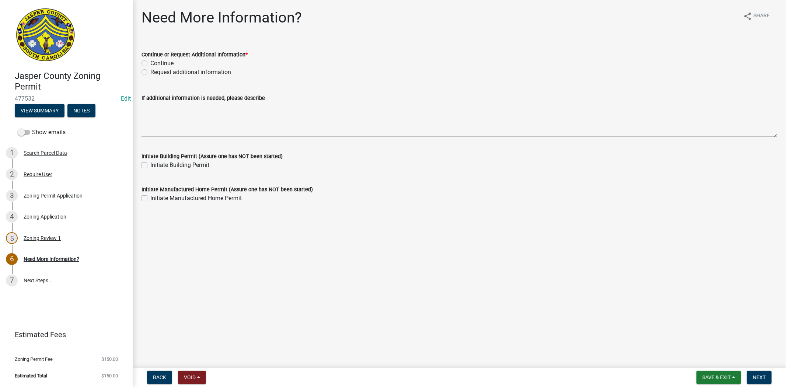
click at [150, 74] on label "Request additional information" at bounding box center [190, 72] width 81 height 9
click at [150, 73] on input "Request additional information" at bounding box center [152, 70] width 5 height 5
radio input "true"
click at [149, 100] on label "If additional information is needed, please describe" at bounding box center [202, 98] width 123 height 5
click at [149, 102] on textarea "If additional information is needed, please describe" at bounding box center [458, 119] width 635 height 35
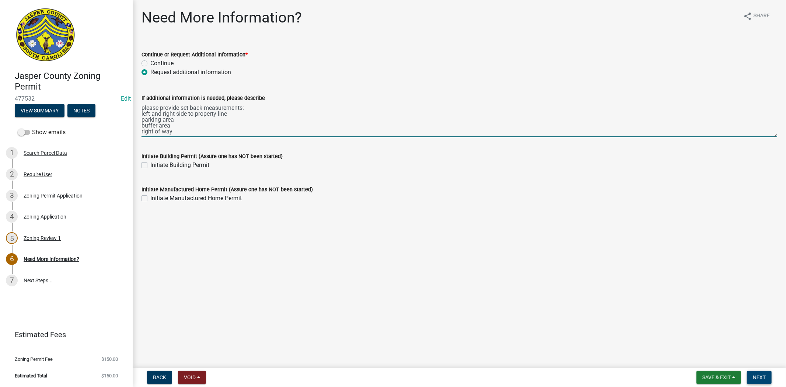
type textarea "please provide set back measurements: left and right side to property line park…"
click at [753, 374] on span "Next" at bounding box center [759, 377] width 13 height 6
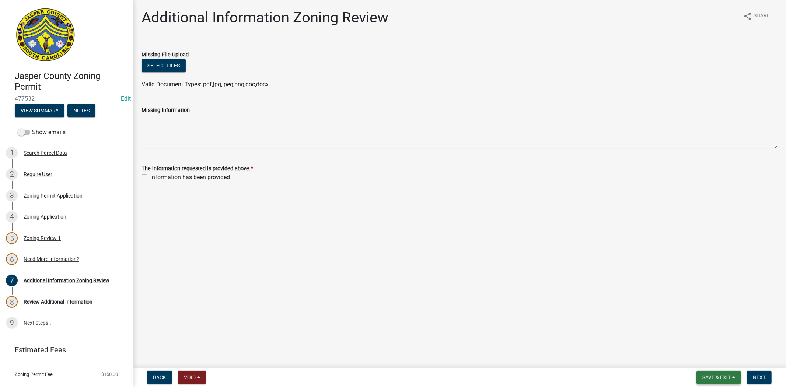
click at [708, 375] on span "Save & Exit" at bounding box center [716, 377] width 28 height 6
click at [703, 353] on button "Save & Exit" at bounding box center [711, 358] width 59 height 18
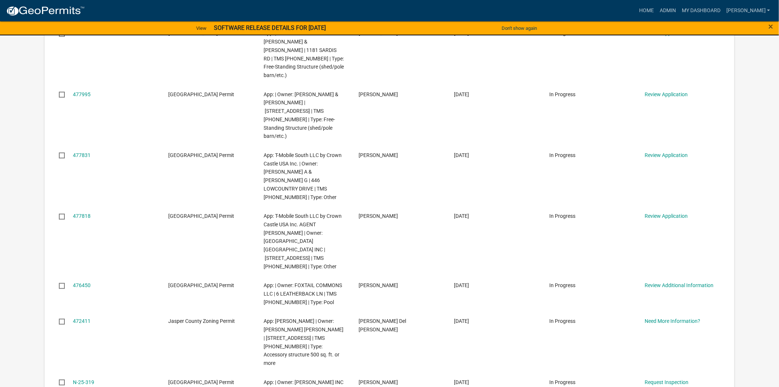
scroll to position [204, 0]
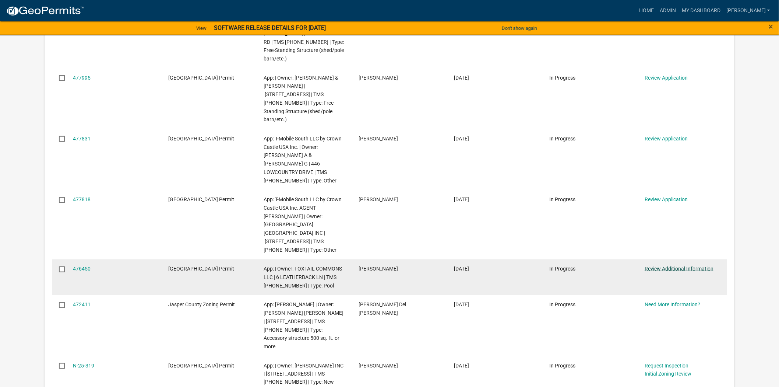
click at [689, 266] on link "Review Additional Information" at bounding box center [679, 269] width 69 height 6
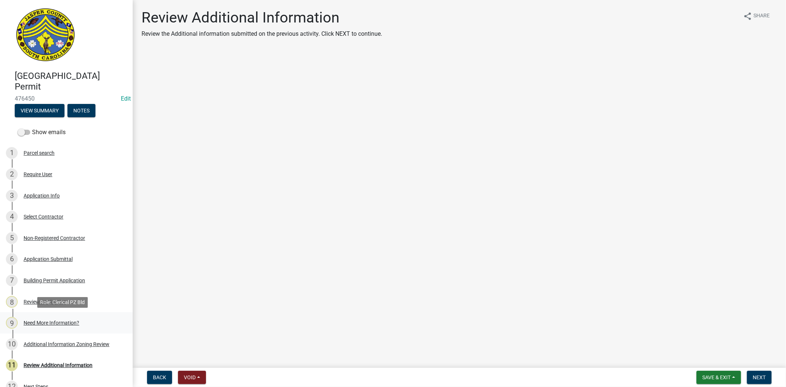
click at [52, 322] on div "Need More Information?" at bounding box center [52, 322] width 56 height 5
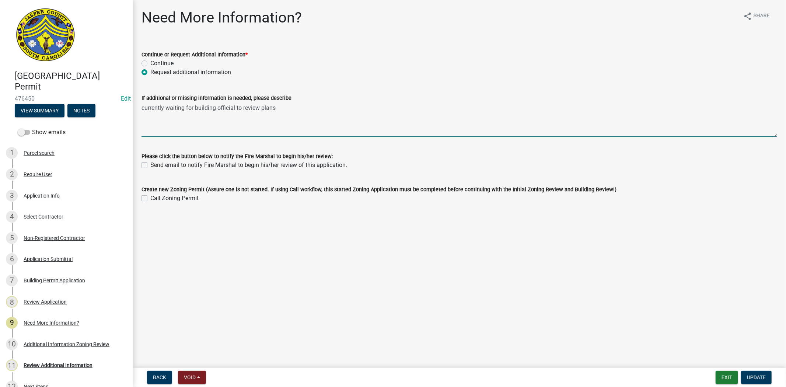
drag, startPoint x: 142, startPoint y: 108, endPoint x: 279, endPoint y: 115, distance: 137.2
click at [279, 115] on textarea "currently waiting for building official to review plans" at bounding box center [458, 119] width 635 height 35
paste textarea "MH-25-096"
type textarea "M"
type textarea "currently waiting for building official to review plans"
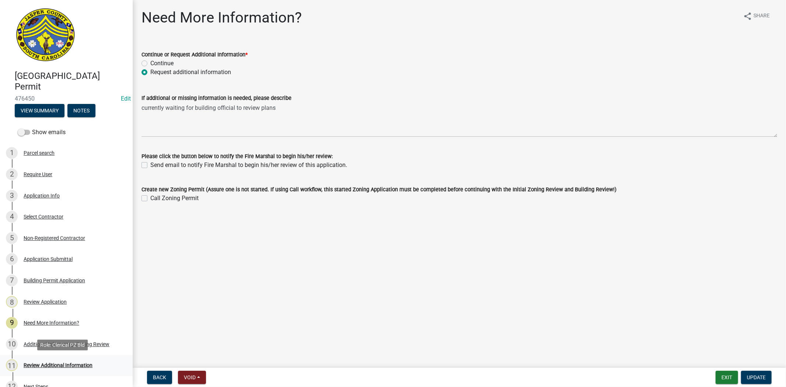
click at [41, 364] on div "Review Additional Information" at bounding box center [58, 364] width 69 height 5
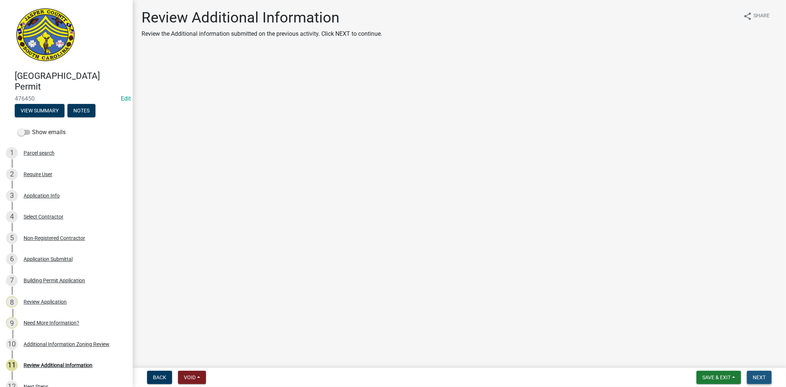
click at [762, 380] on button "Next" at bounding box center [759, 377] width 25 height 13
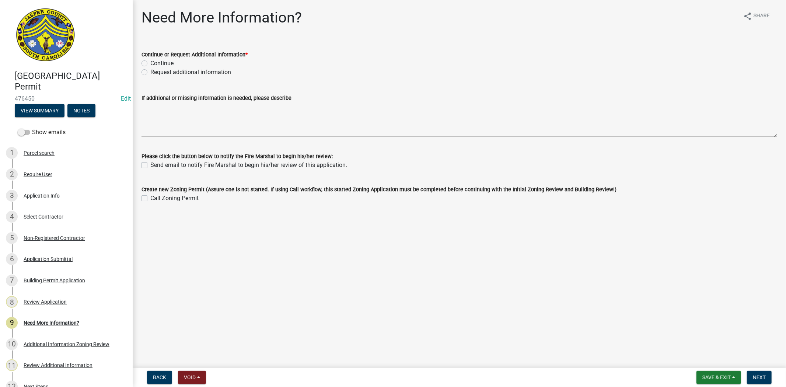
click at [150, 72] on label "Request additional information" at bounding box center [190, 72] width 81 height 9
click at [150, 72] on input "Request additional information" at bounding box center [152, 70] width 5 height 5
radio input "true"
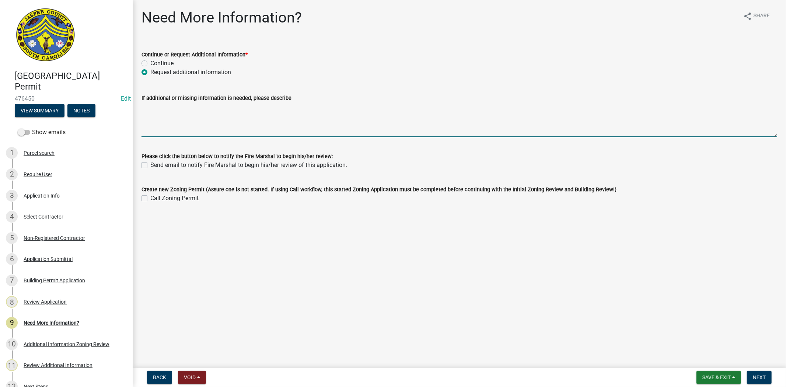
click at [142, 109] on textarea "If additional or missing information is needed, please describe" at bounding box center [458, 119] width 635 height 35
paste textarea "currently waiting for building official to review plans"
type textarea "currently waiting for building official to review plans"
click at [759, 378] on span "Next" at bounding box center [759, 377] width 13 height 6
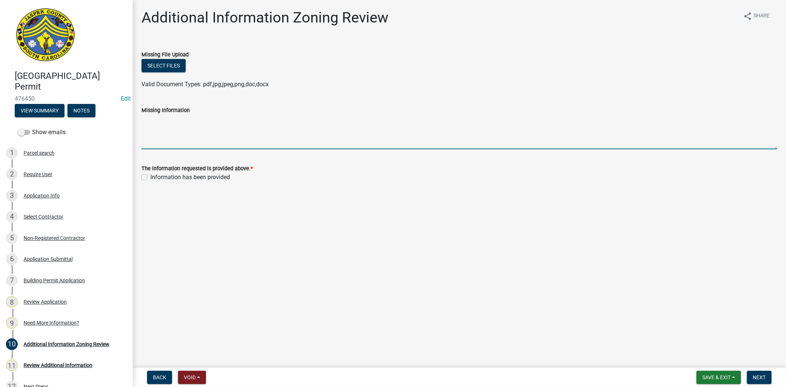
paste textarea "currently waiting for building official to review plans"
type textarea "currently waiting for building official to review plans"
drag, startPoint x: 284, startPoint y: 123, endPoint x: 120, endPoint y: 117, distance: 163.7
click at [120, 117] on div "[GEOGRAPHIC_DATA] Permit 476450 Edit View Summary Notes Show emails 1 Parcel se…" at bounding box center [393, 193] width 786 height 387
click at [150, 176] on label "Information has been provided" at bounding box center [190, 177] width 80 height 9
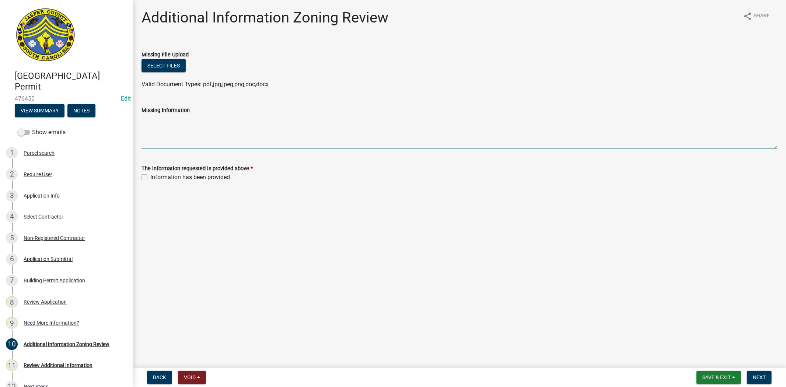
click at [150, 176] on input "Information has been provided" at bounding box center [152, 175] width 5 height 5
checkbox input "true"
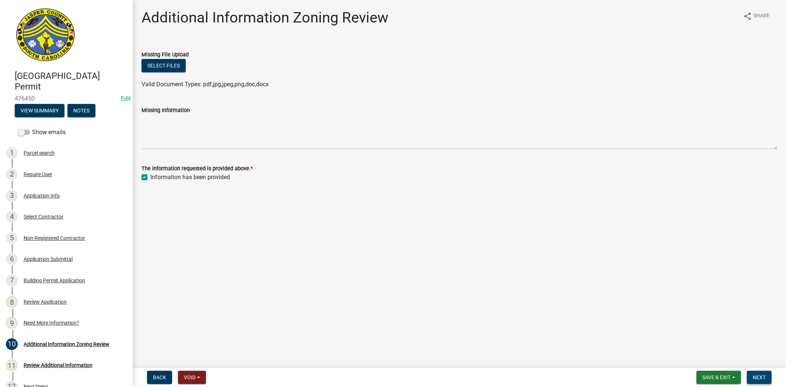
click at [753, 374] on span "Next" at bounding box center [759, 377] width 13 height 6
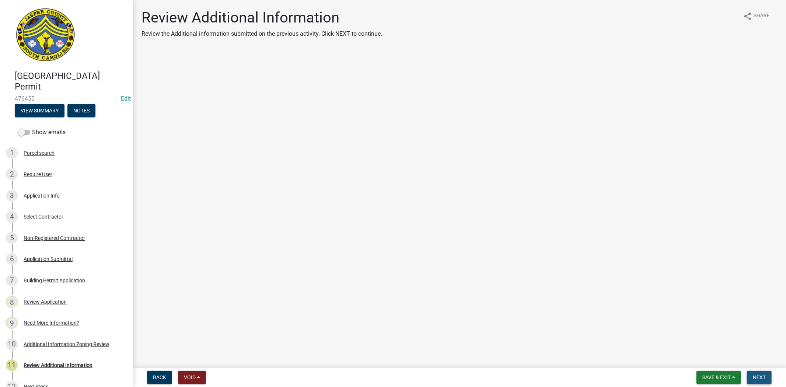
click at [761, 376] on span "Next" at bounding box center [759, 377] width 13 height 6
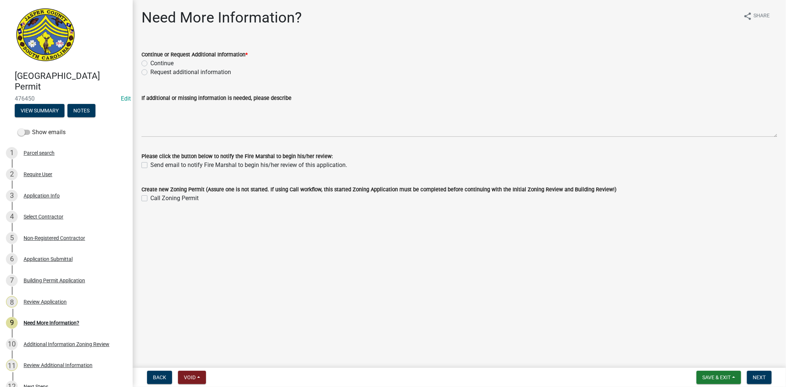
click at [150, 72] on label "Request additional information" at bounding box center [190, 72] width 81 height 9
click at [150, 72] on input "Request additional information" at bounding box center [152, 70] width 5 height 5
radio input "true"
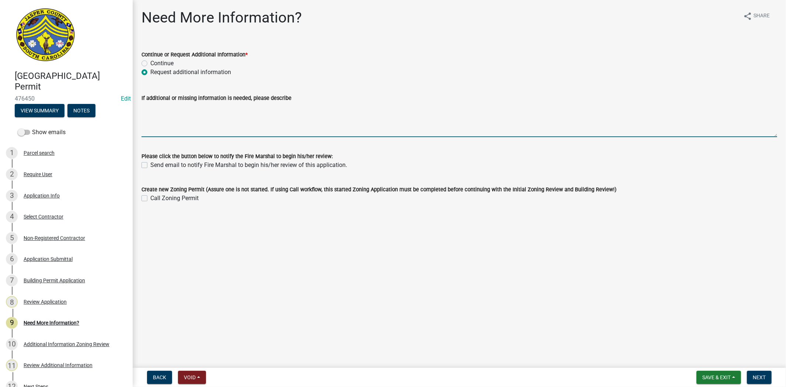
paste textarea "currently waiting for building official to review plans"
type textarea "currently waiting for building official to review plans"
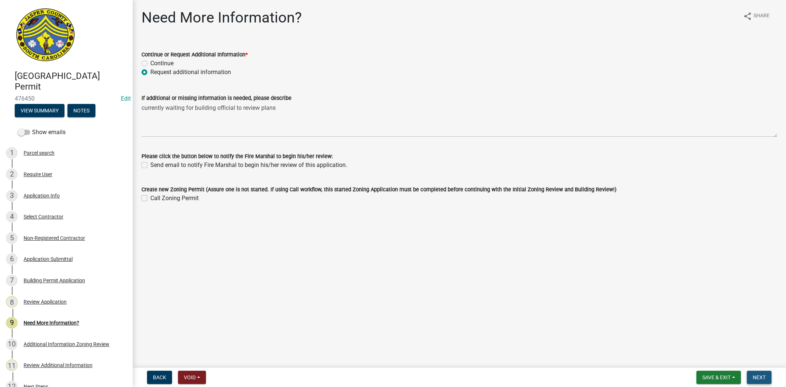
click at [753, 376] on span "Next" at bounding box center [759, 377] width 13 height 6
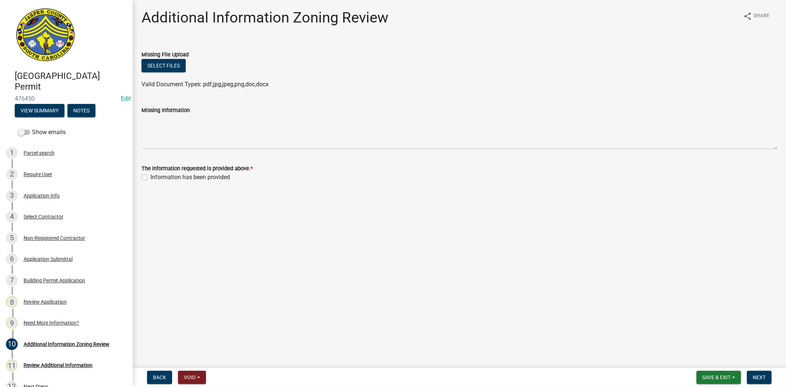
click at [715, 385] on nav "Back Void Withdraw Lock Expire Void Save & Exit Save Save & Exit Next" at bounding box center [459, 377] width 653 height 19
click at [713, 380] on button "Save & Exit" at bounding box center [718, 377] width 45 height 13
drag, startPoint x: 704, startPoint y: 365, endPoint x: 722, endPoint y: 386, distance: 27.7
click at [704, 365] on button "Save & Exit" at bounding box center [711, 358] width 59 height 18
